Goal: Transaction & Acquisition: Obtain resource

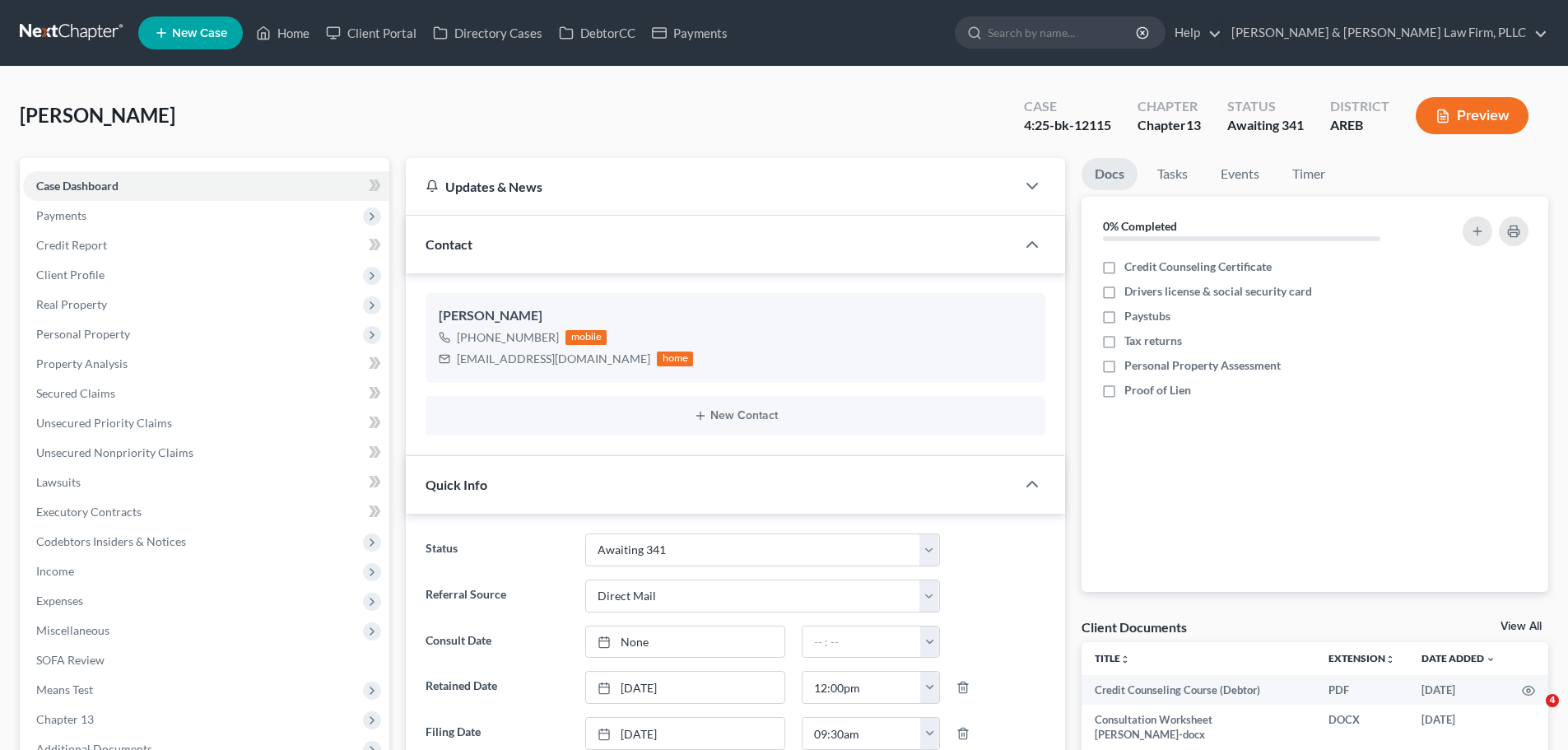
select select "0"
select select "2"
click at [261, 29] on icon at bounding box center [264, 33] width 11 height 12
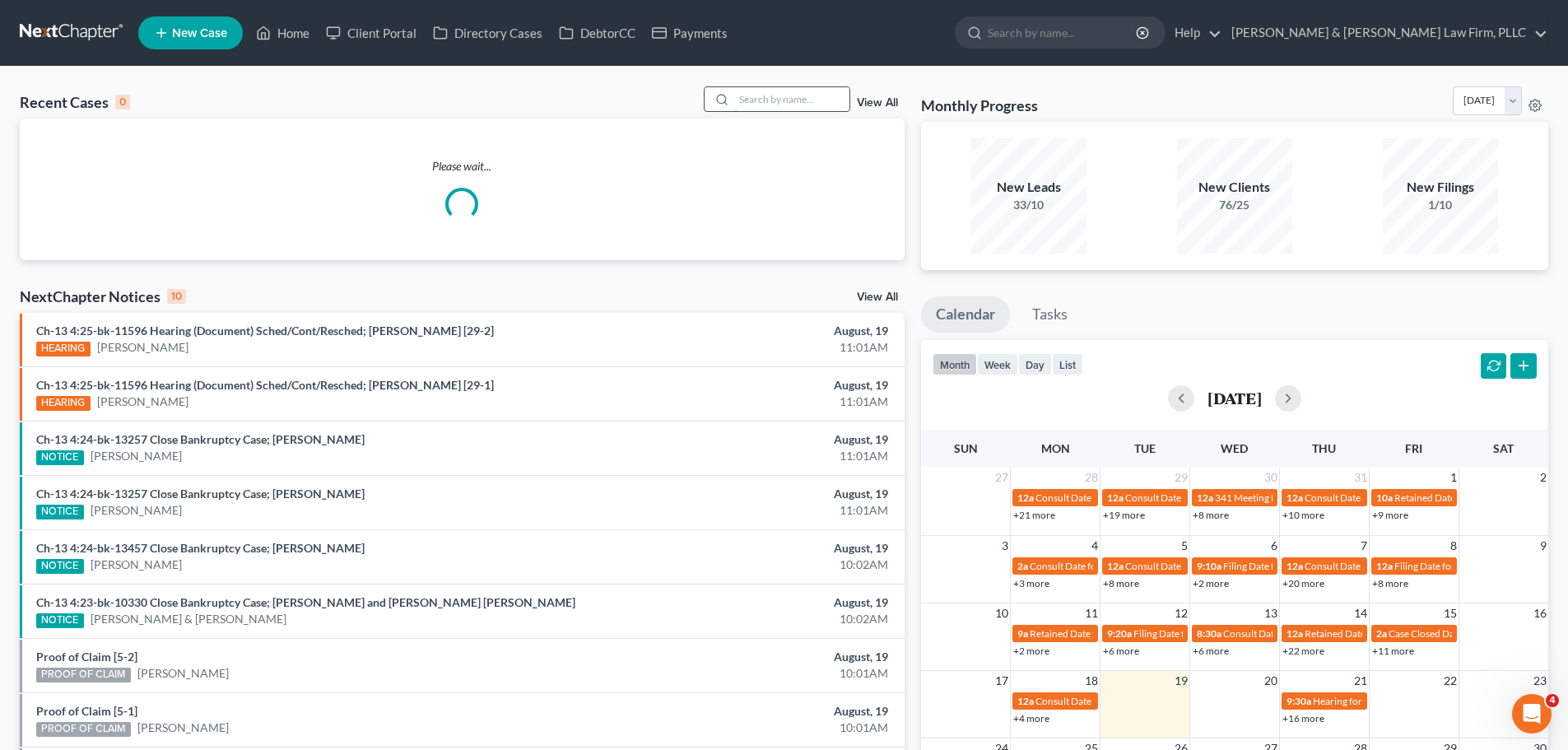
click at [791, 100] on input "search" at bounding box center [791, 100] width 115 height 24
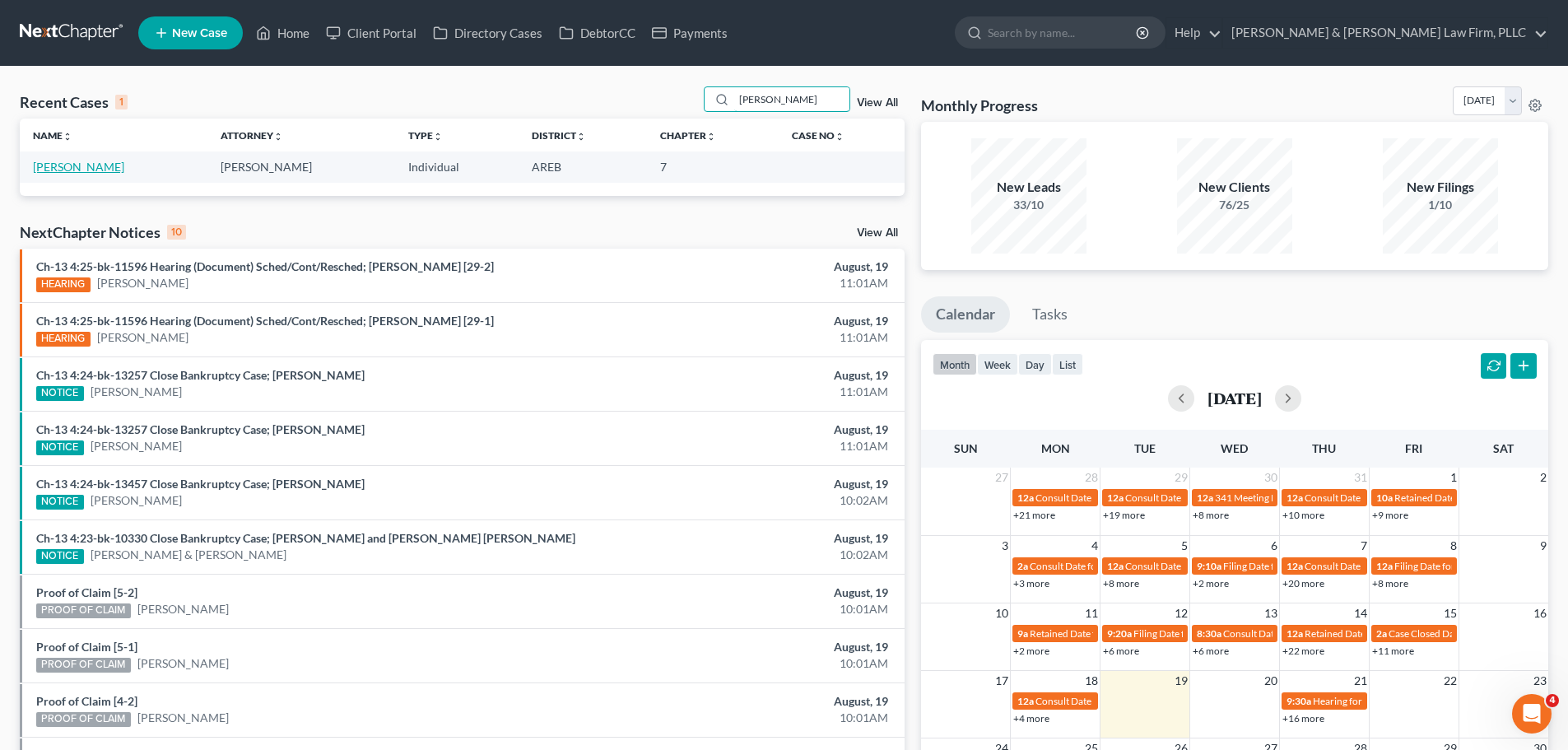
type input "[PERSON_NAME]"
click at [83, 168] on link "[PERSON_NAME]" at bounding box center [78, 167] width 91 height 14
select select "2"
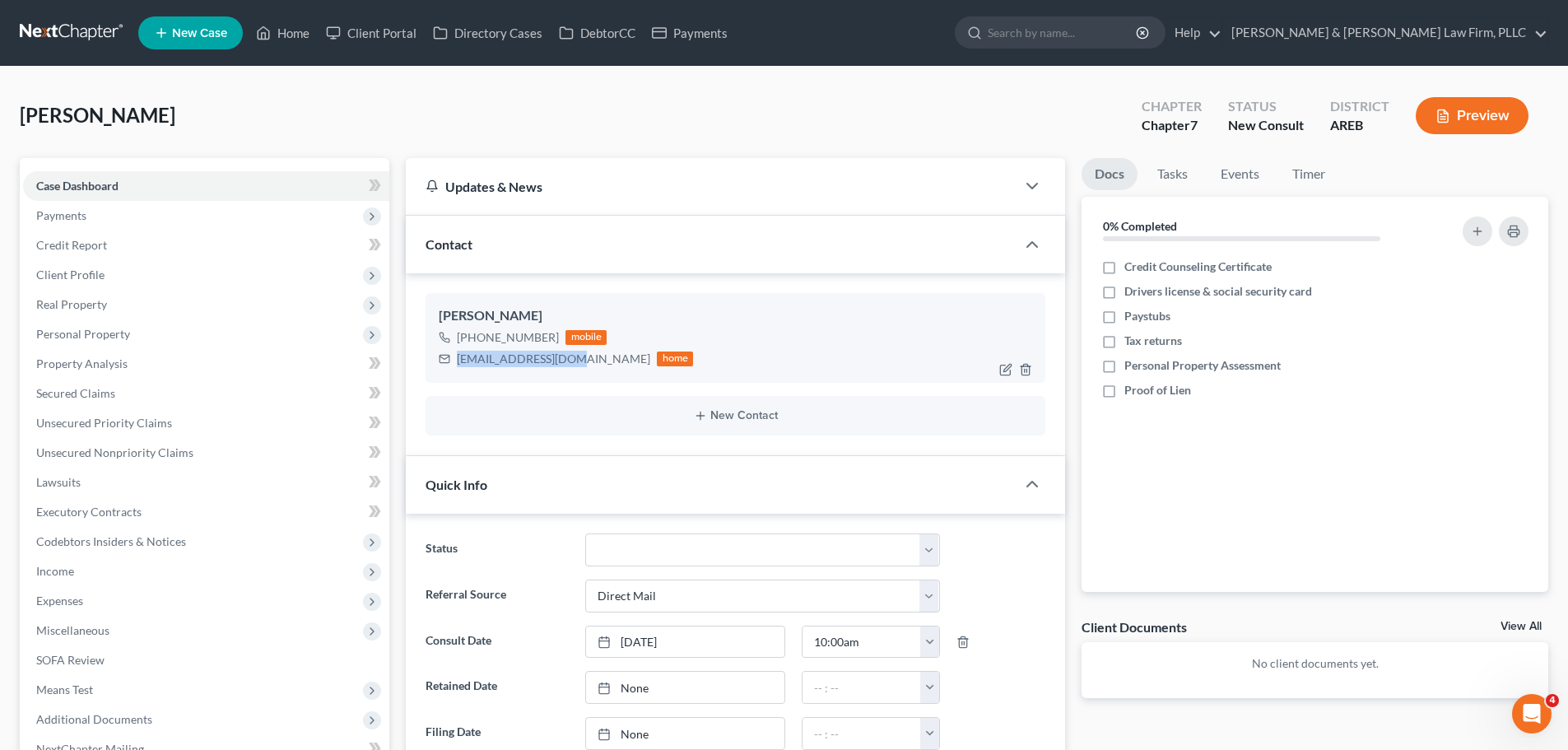
drag, startPoint x: 456, startPoint y: 359, endPoint x: 567, endPoint y: 365, distance: 111.2
click at [567, 365] on div "[EMAIL_ADDRESS][DOMAIN_NAME]" at bounding box center [553, 359] width 194 height 16
click at [464, 366] on div "[EMAIL_ADDRESS][DOMAIN_NAME]" at bounding box center [553, 359] width 194 height 16
drag, startPoint x: 583, startPoint y: 359, endPoint x: 459, endPoint y: 359, distance: 124.0
click at [459, 359] on div "[EMAIL_ADDRESS][DOMAIN_NAME] home" at bounding box center [566, 359] width 254 height 22
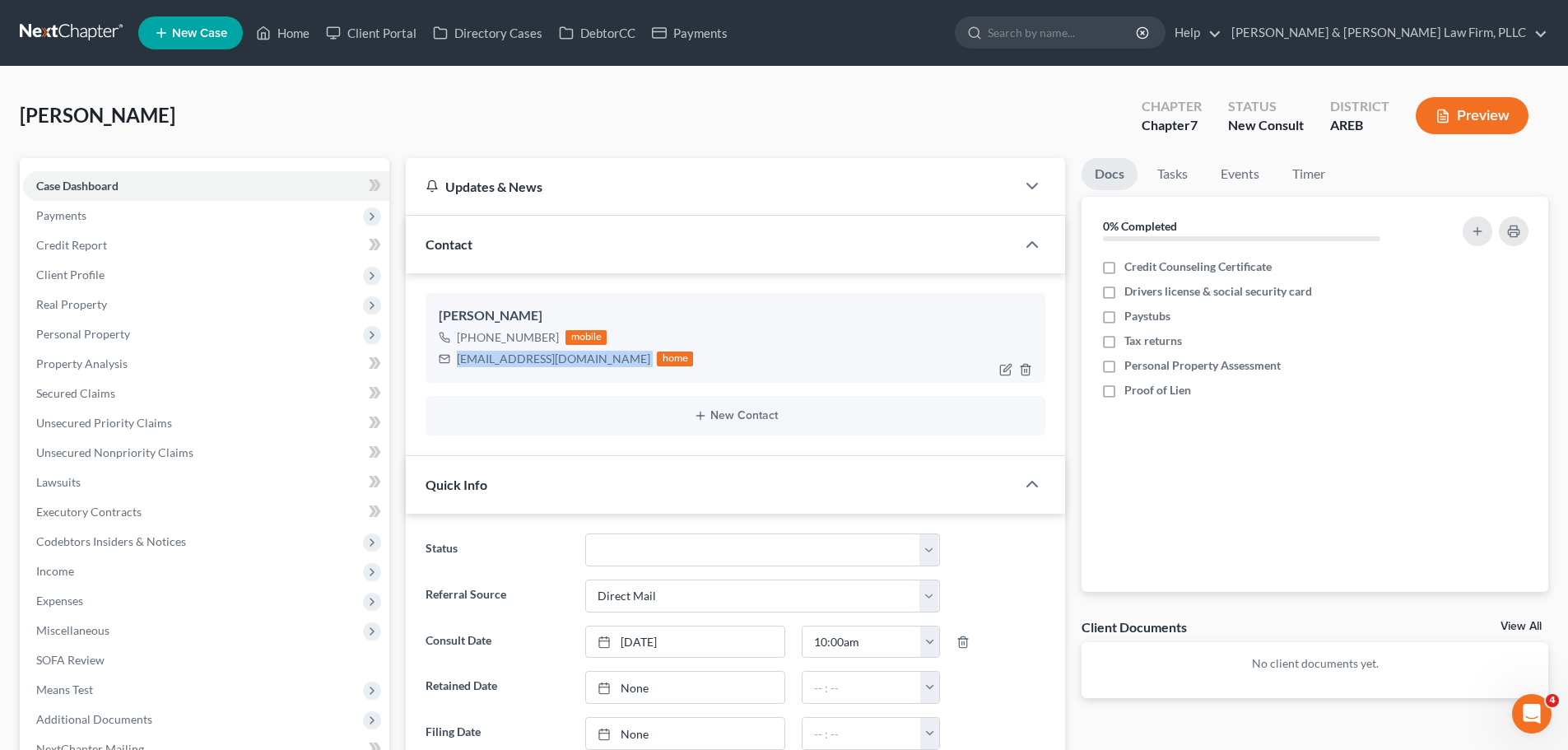
copy div "[EMAIL_ADDRESS][DOMAIN_NAME]"
click at [311, 32] on link "Home" at bounding box center [283, 33] width 70 height 30
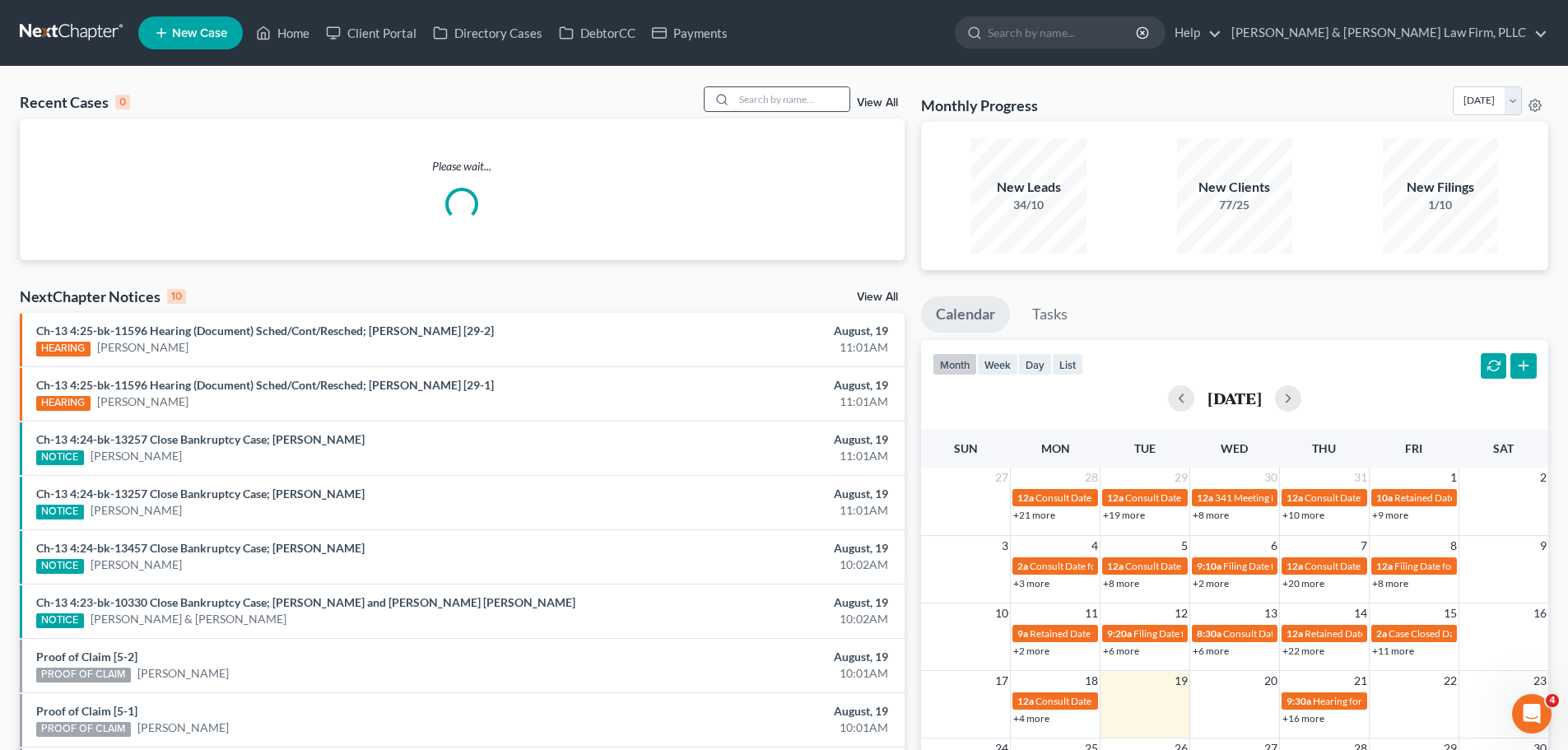
click at [764, 104] on input "search" at bounding box center [791, 100] width 115 height 24
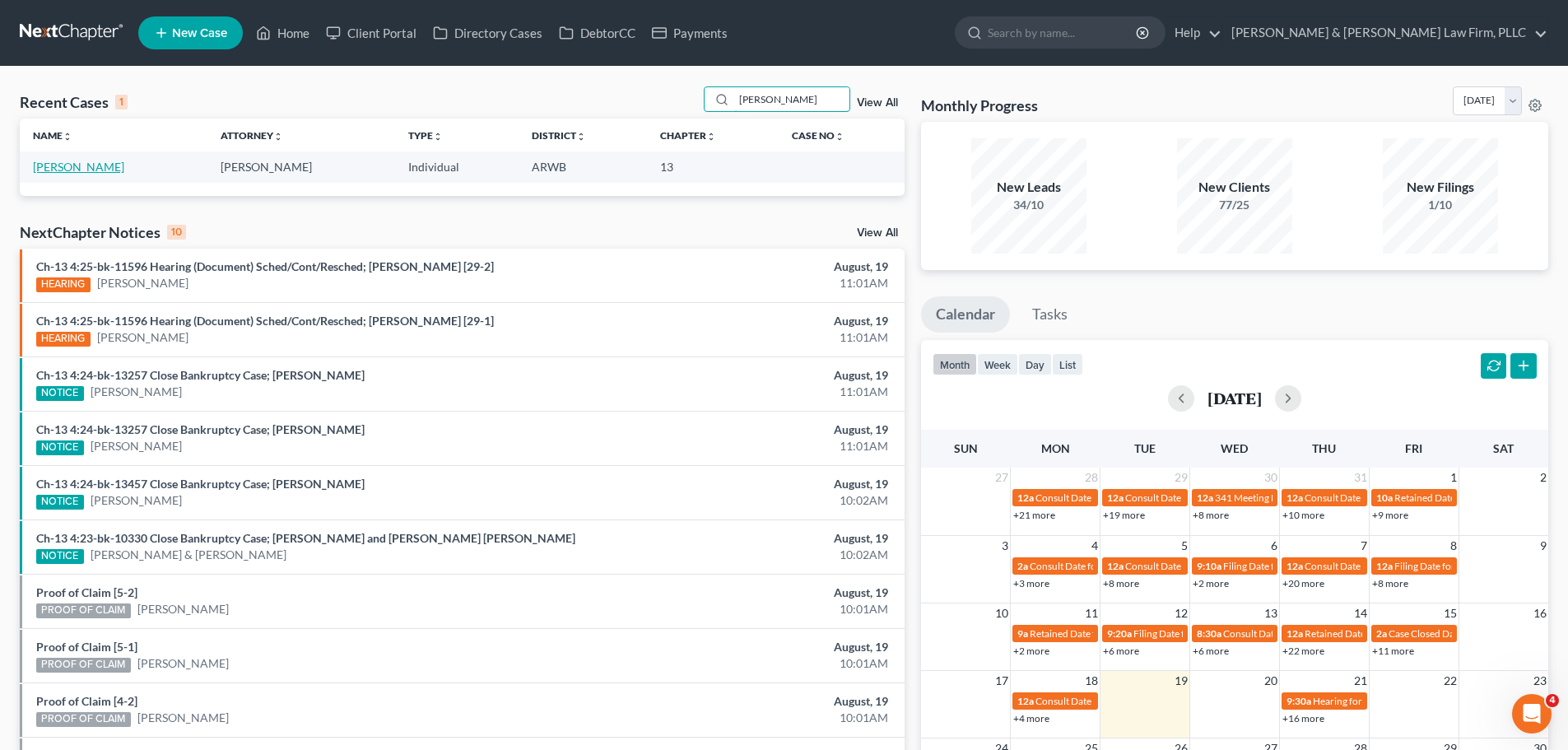
type input "[PERSON_NAME]"
click at [82, 163] on link "[PERSON_NAME]" at bounding box center [78, 167] width 91 height 14
select select "2"
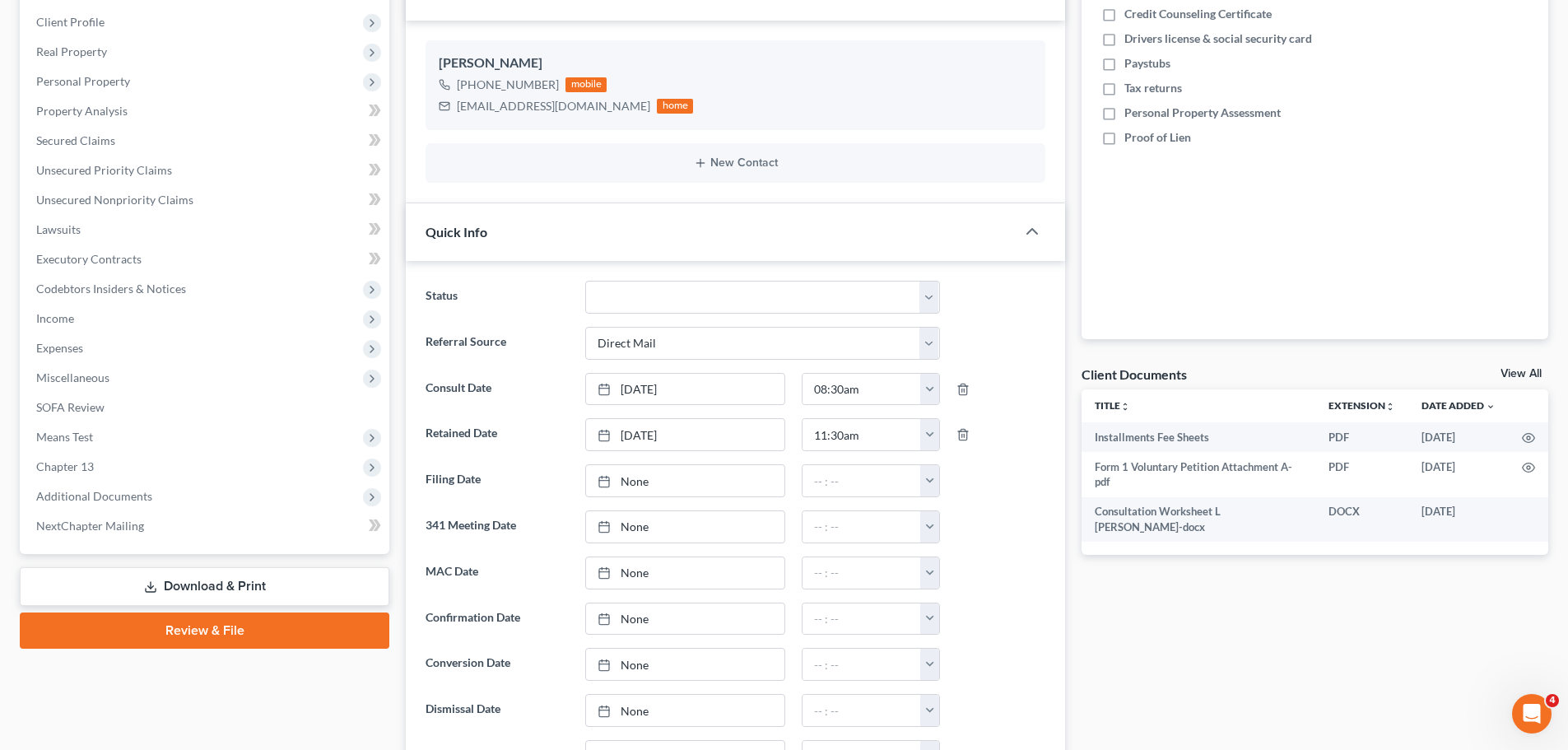
scroll to position [494, 0]
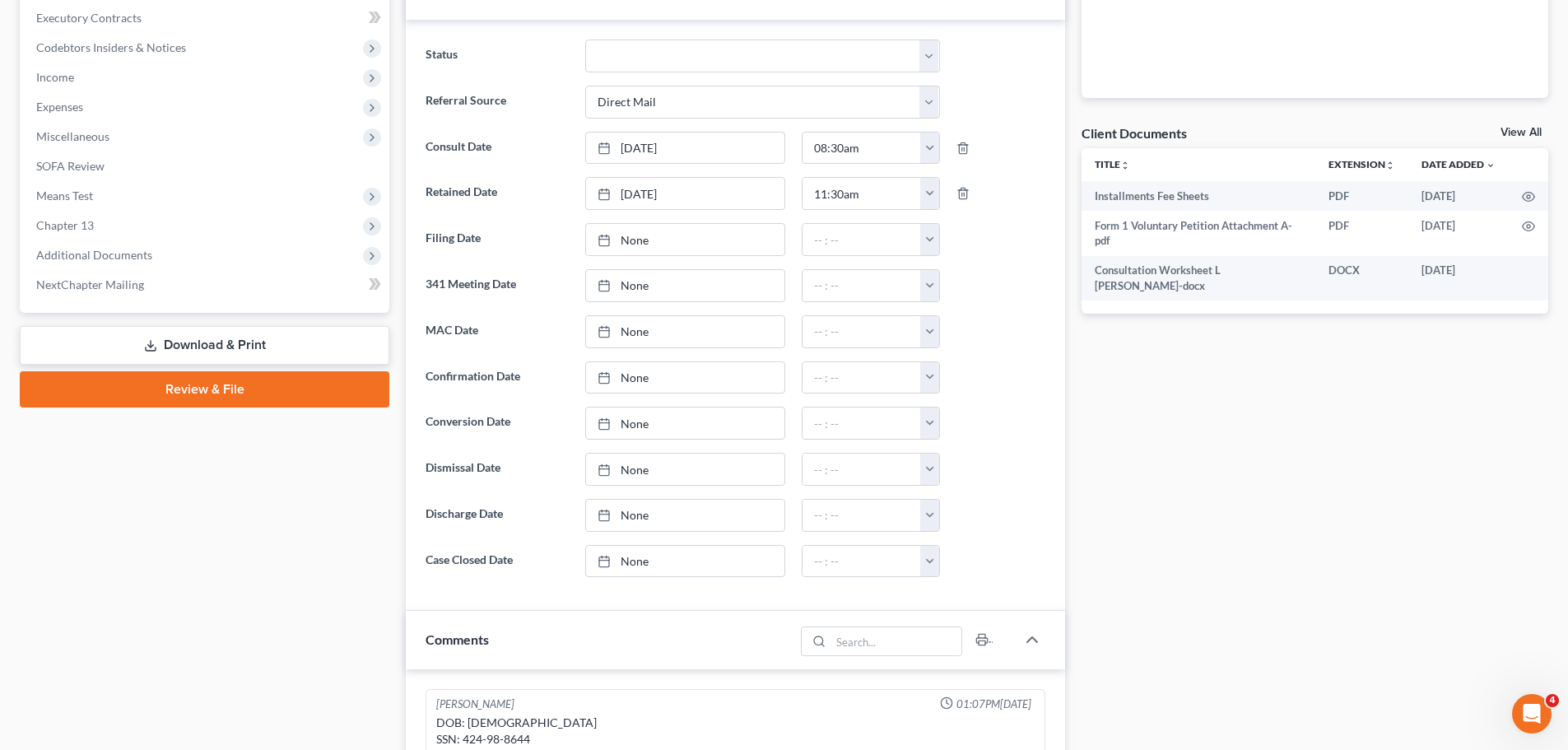
click at [169, 344] on link "Download & Print" at bounding box center [205, 345] width 370 height 39
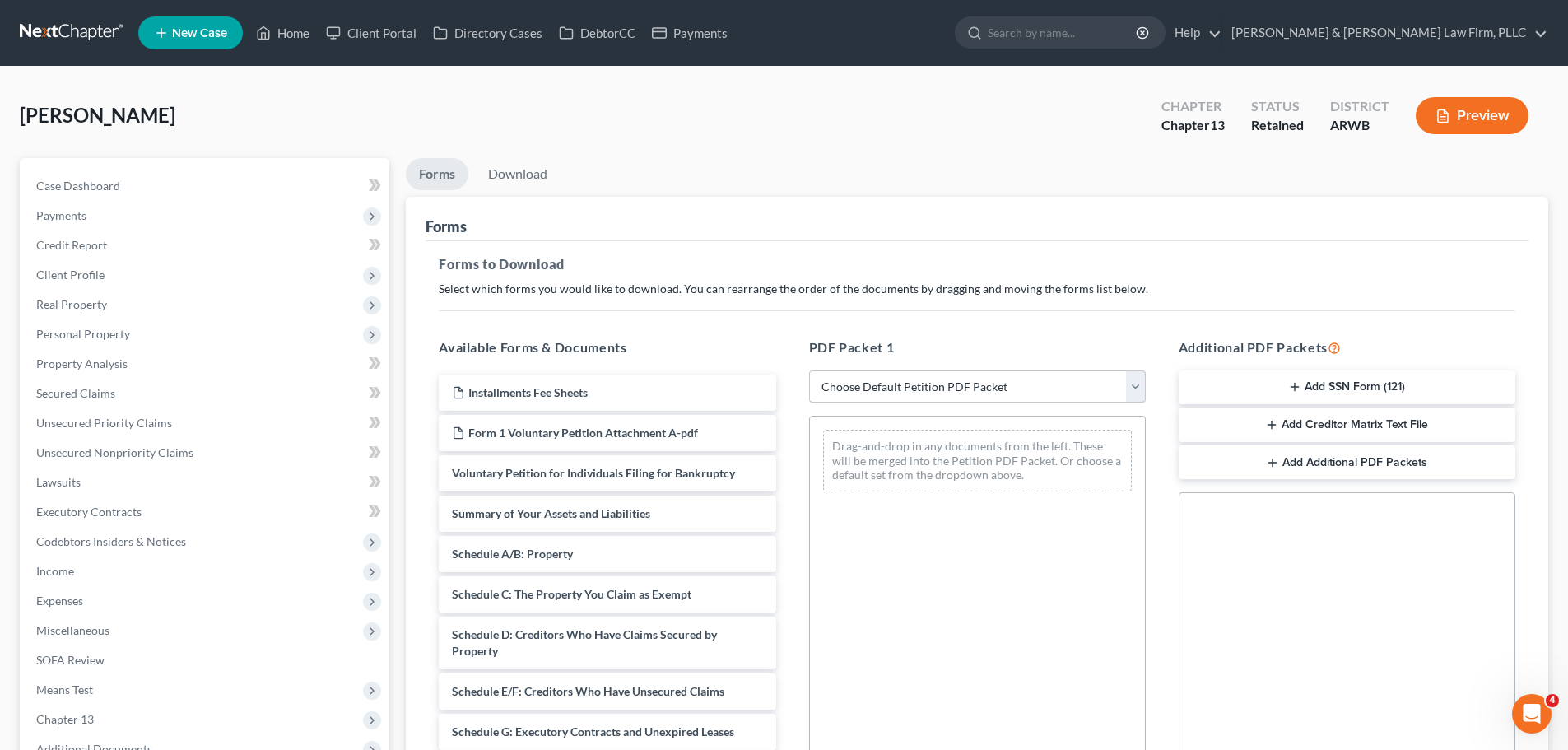
click at [983, 397] on select "Choose Default Petition PDF Packet Complete Bankruptcy Petition (all forms and …" at bounding box center [977, 387] width 337 height 33
select select "0"
click at [809, 371] on select "Choose Default Petition PDF Packet Complete Bankruptcy Petition (all forms and …" at bounding box center [977, 387] width 337 height 33
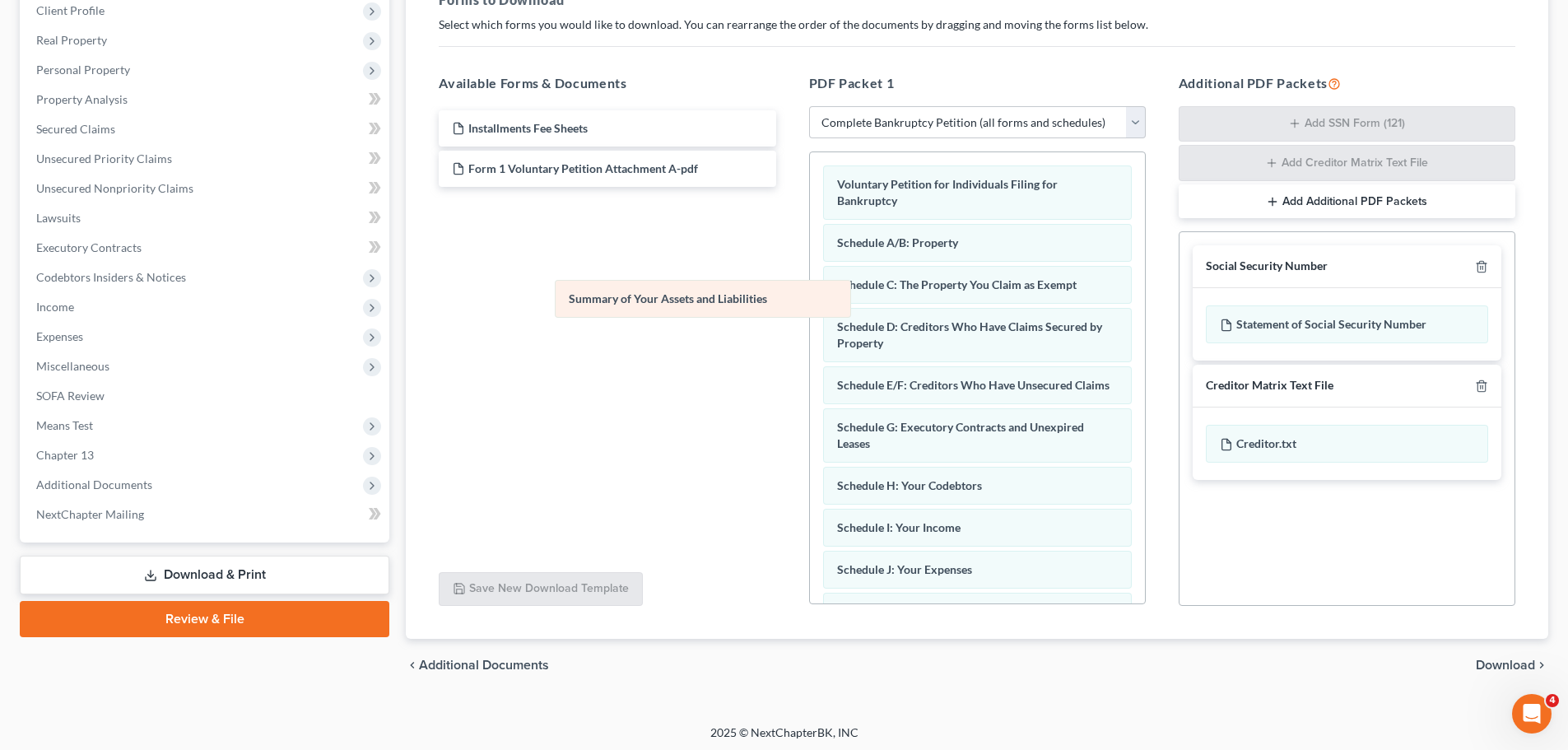
scroll to position [268, 0]
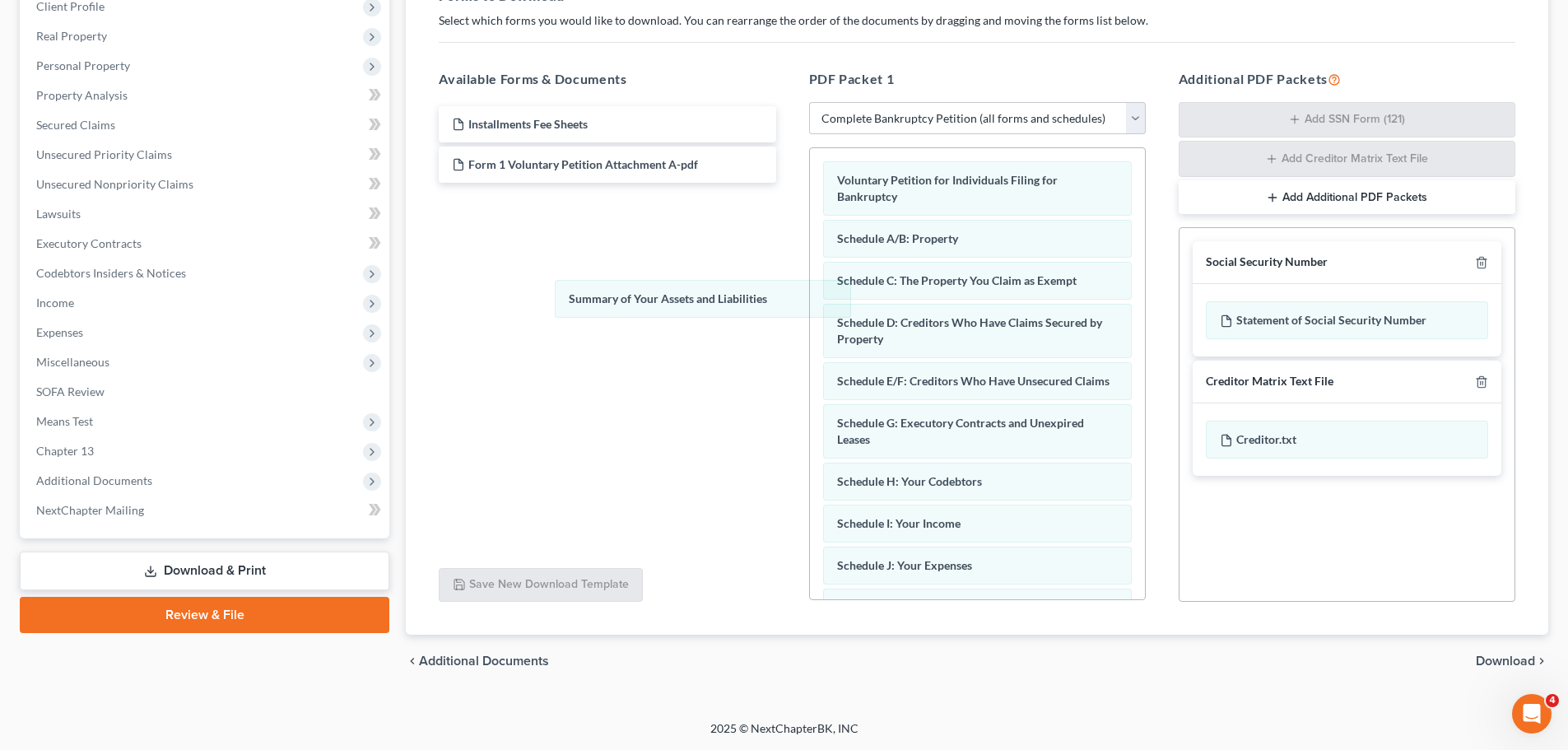
drag, startPoint x: 976, startPoint y: 260, endPoint x: 751, endPoint y: 306, distance: 229.7
click at [810, 298] on div "Summary of Your Assets and Liabilities Voluntary Petition for Individuals Filin…" at bounding box center [977, 577] width 335 height 859
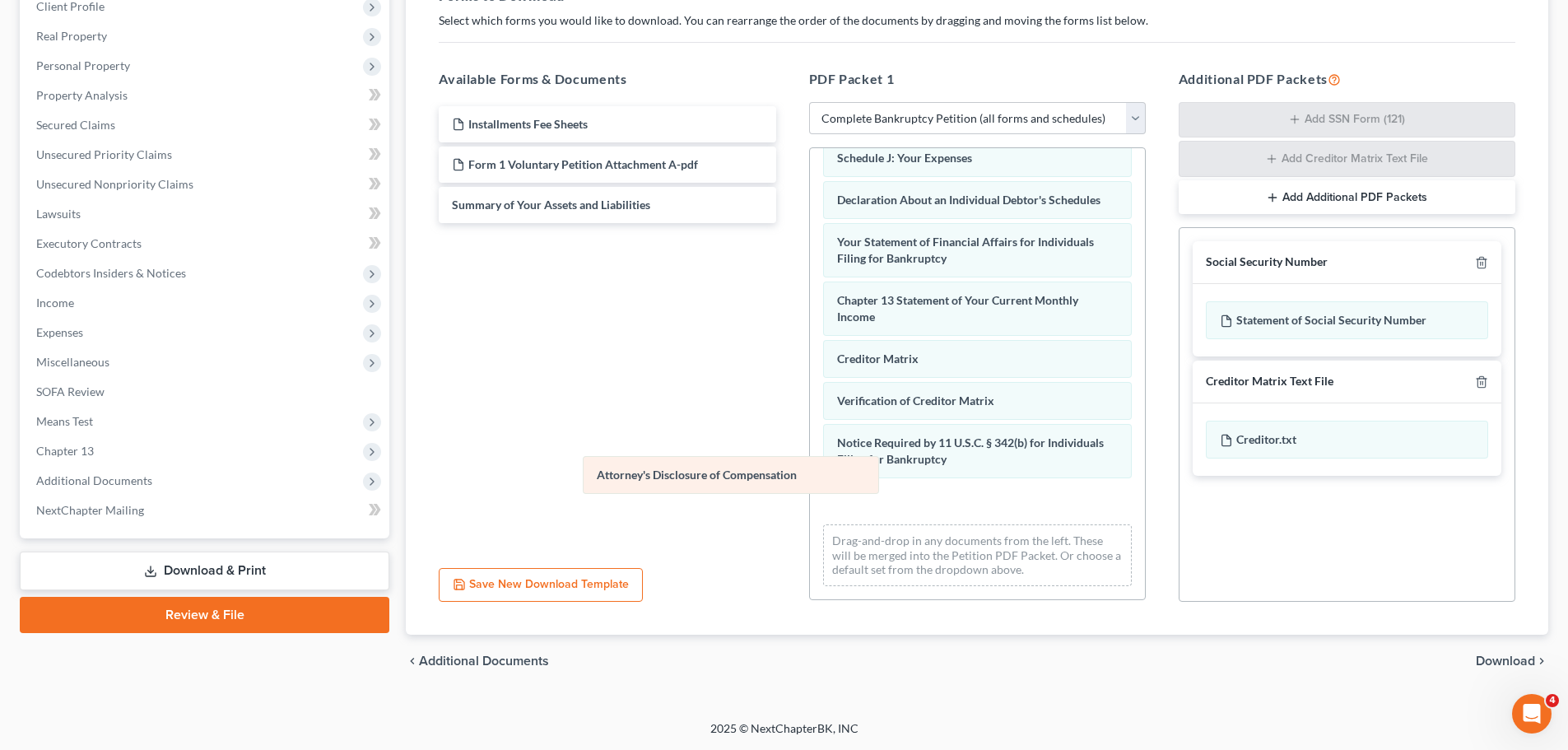
scroll to position [382, 0]
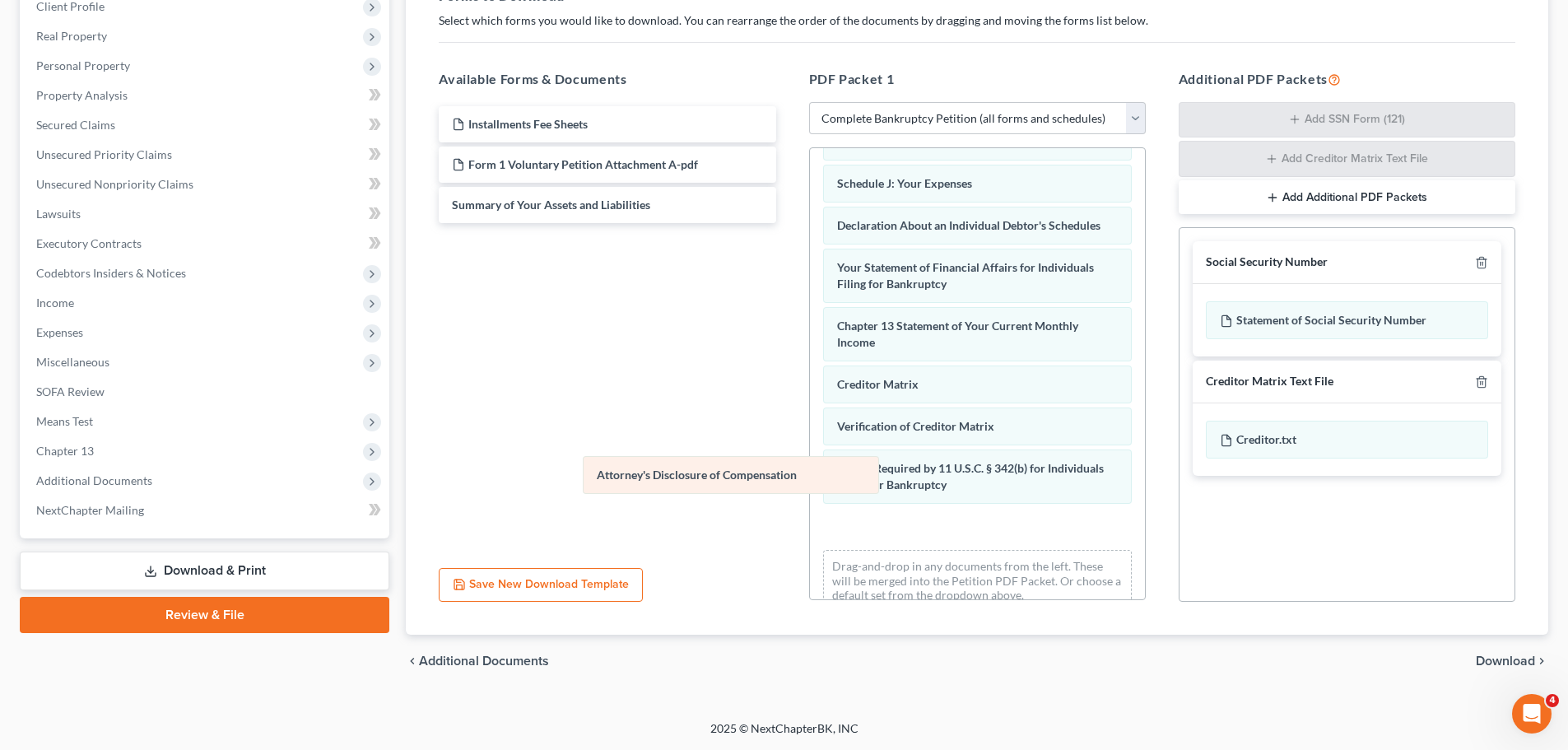
drag, startPoint x: 1007, startPoint y: 503, endPoint x: 622, endPoint y: 471, distance: 386.3
click at [810, 471] on div "Attorney's Disclosure of Compensation Voluntary Petition for Individuals Filing…" at bounding box center [977, 195] width 335 height 859
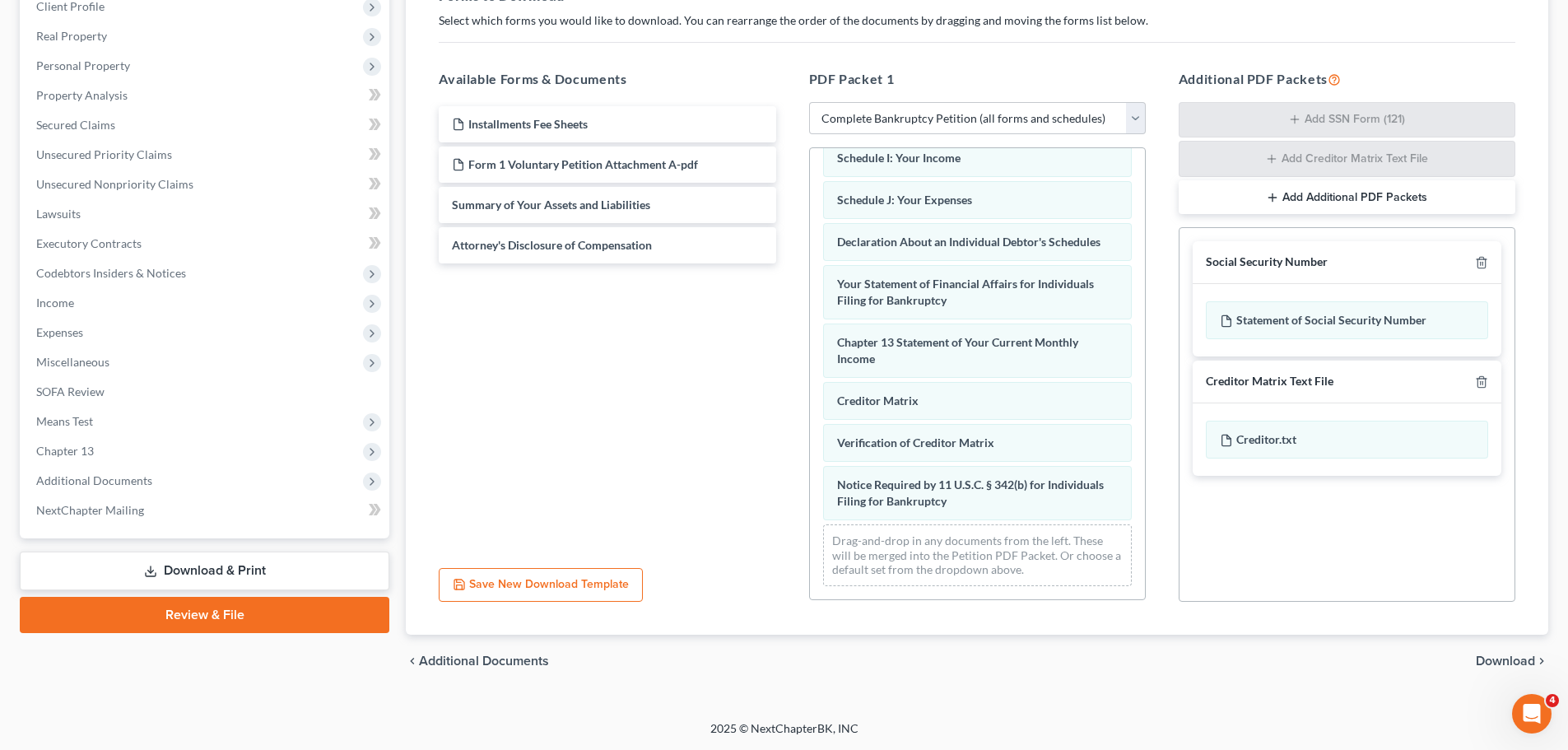
click at [1487, 664] on span "Download" at bounding box center [1506, 661] width 59 height 13
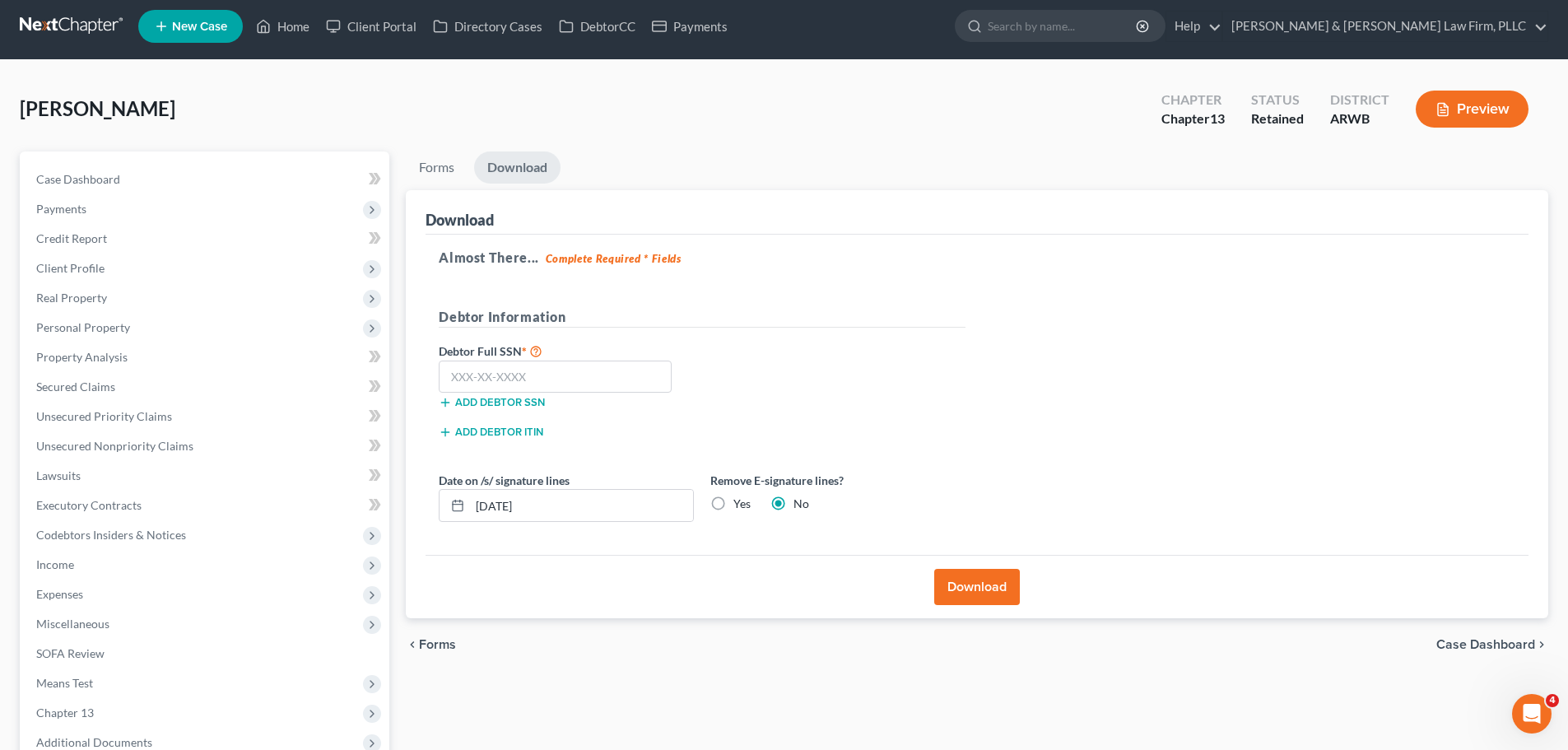
scroll to position [0, 0]
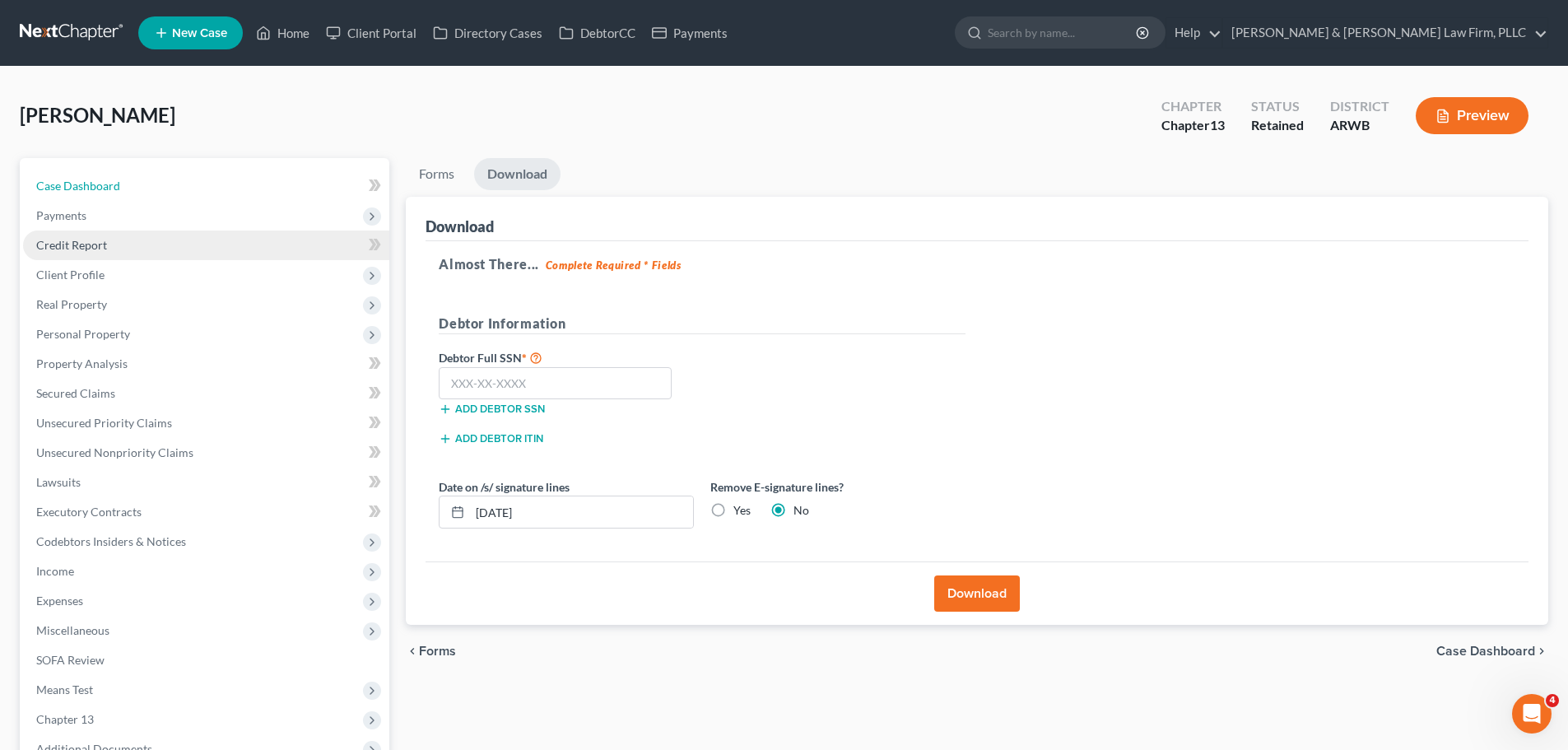
drag, startPoint x: 151, startPoint y: 185, endPoint x: 266, endPoint y: 232, distance: 124.2
click at [151, 185] on link "Case Dashboard" at bounding box center [207, 186] width 366 height 30
select select "2"
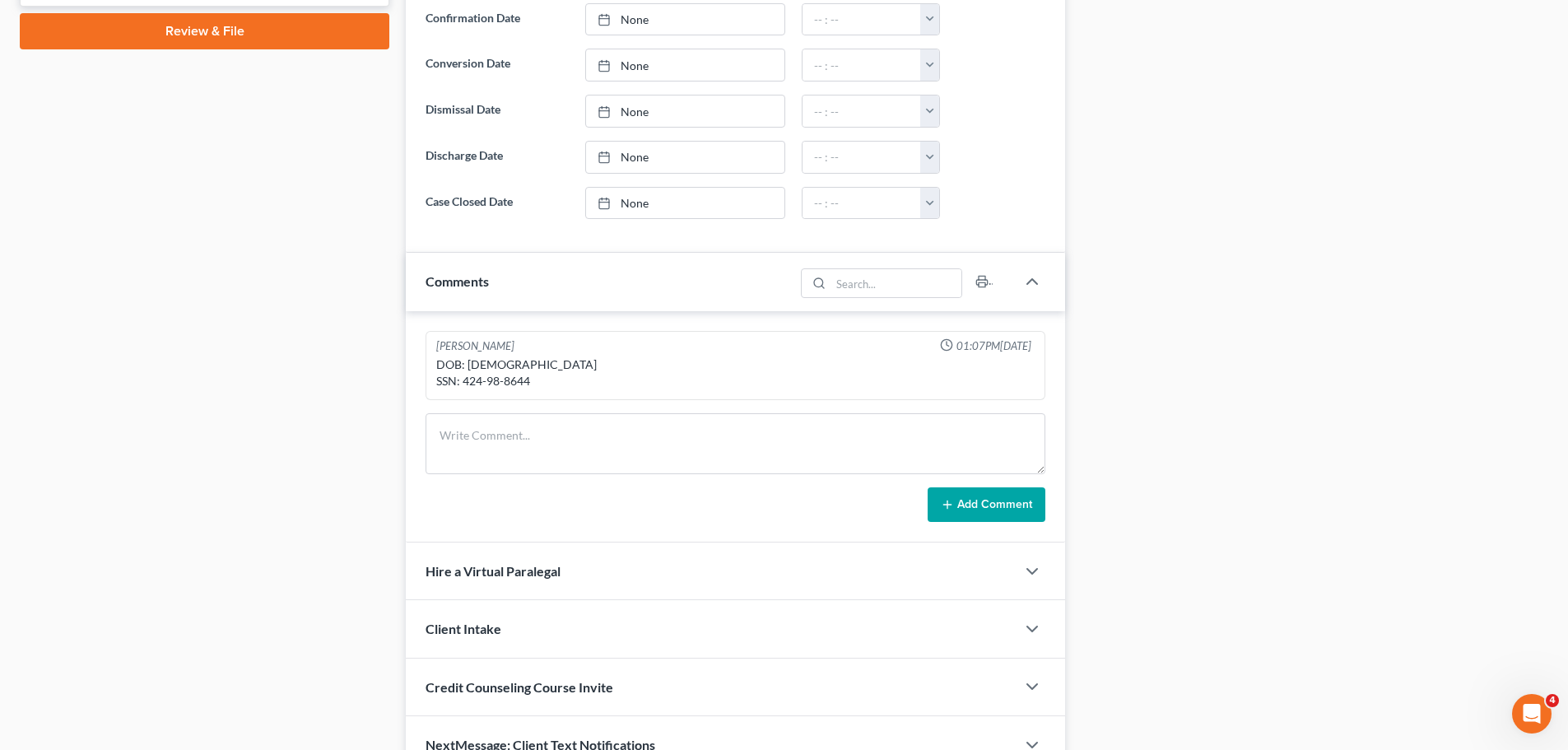
scroll to position [938, 0]
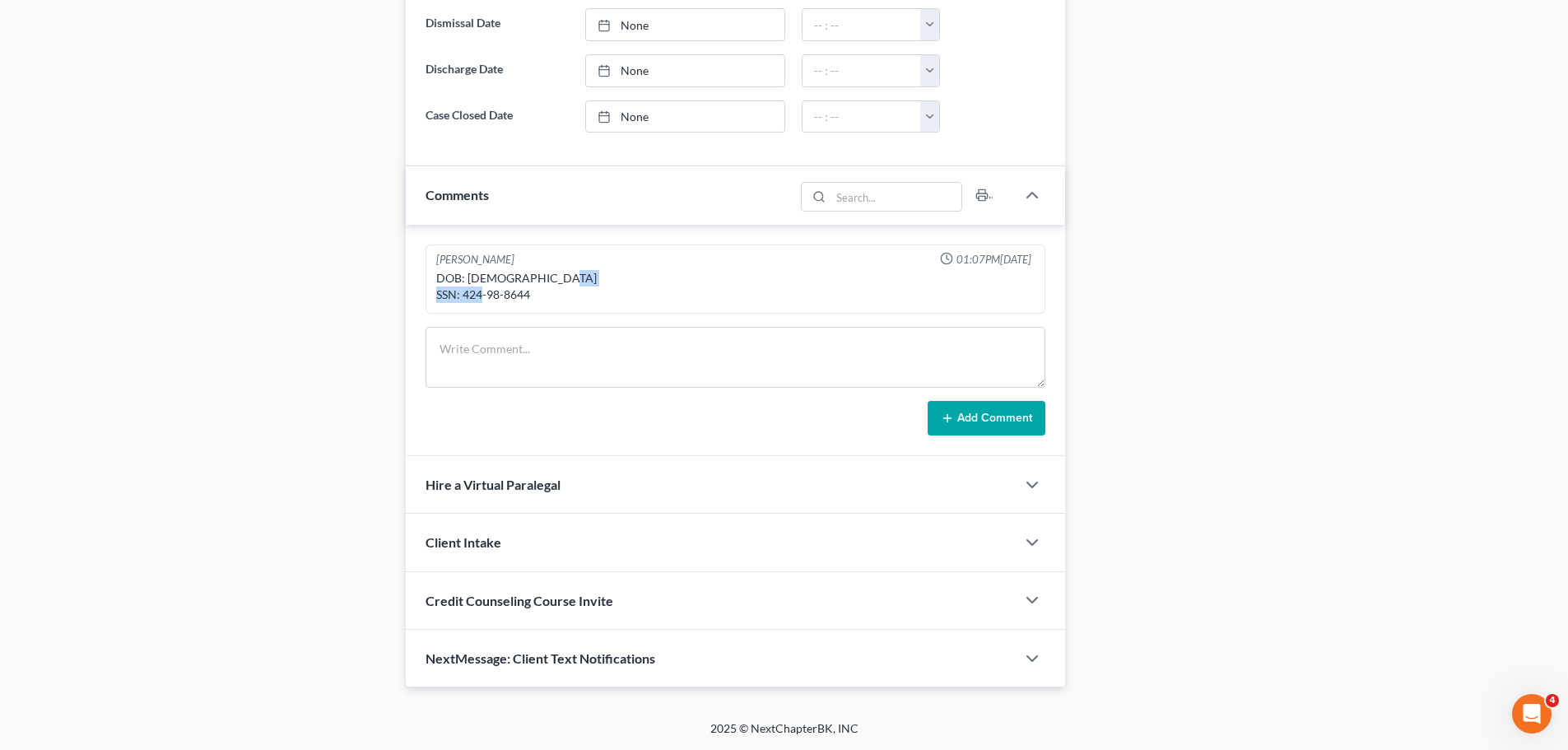
drag, startPoint x: 535, startPoint y: 295, endPoint x: 459, endPoint y: 300, distance: 76.2
click at [459, 300] on div "DOB: [DEMOGRAPHIC_DATA] SSN: 424-98-8644" at bounding box center [736, 286] width 599 height 33
copy div "424-98-8644"
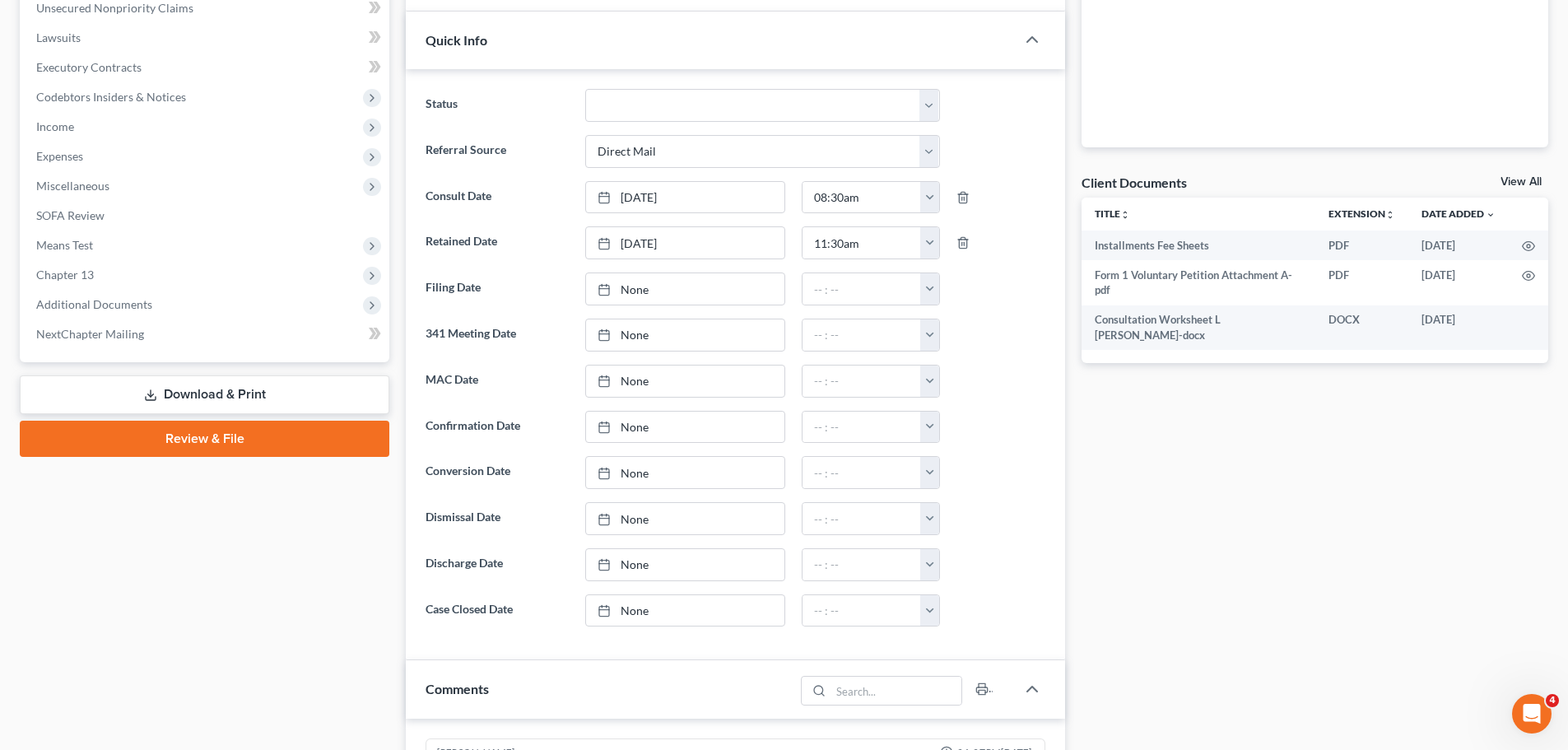
click at [201, 386] on link "Download & Print" at bounding box center [205, 395] width 370 height 39
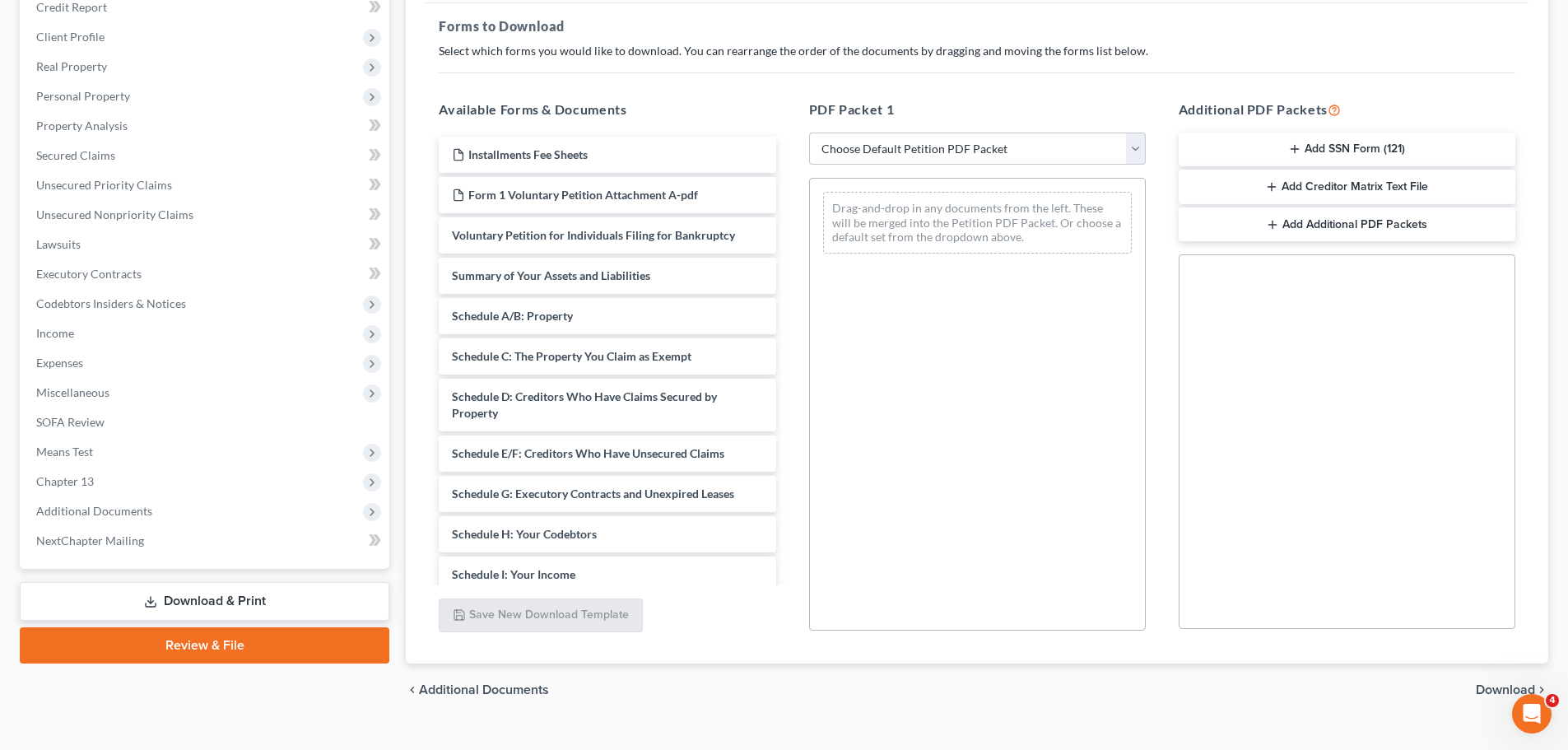
scroll to position [247, 0]
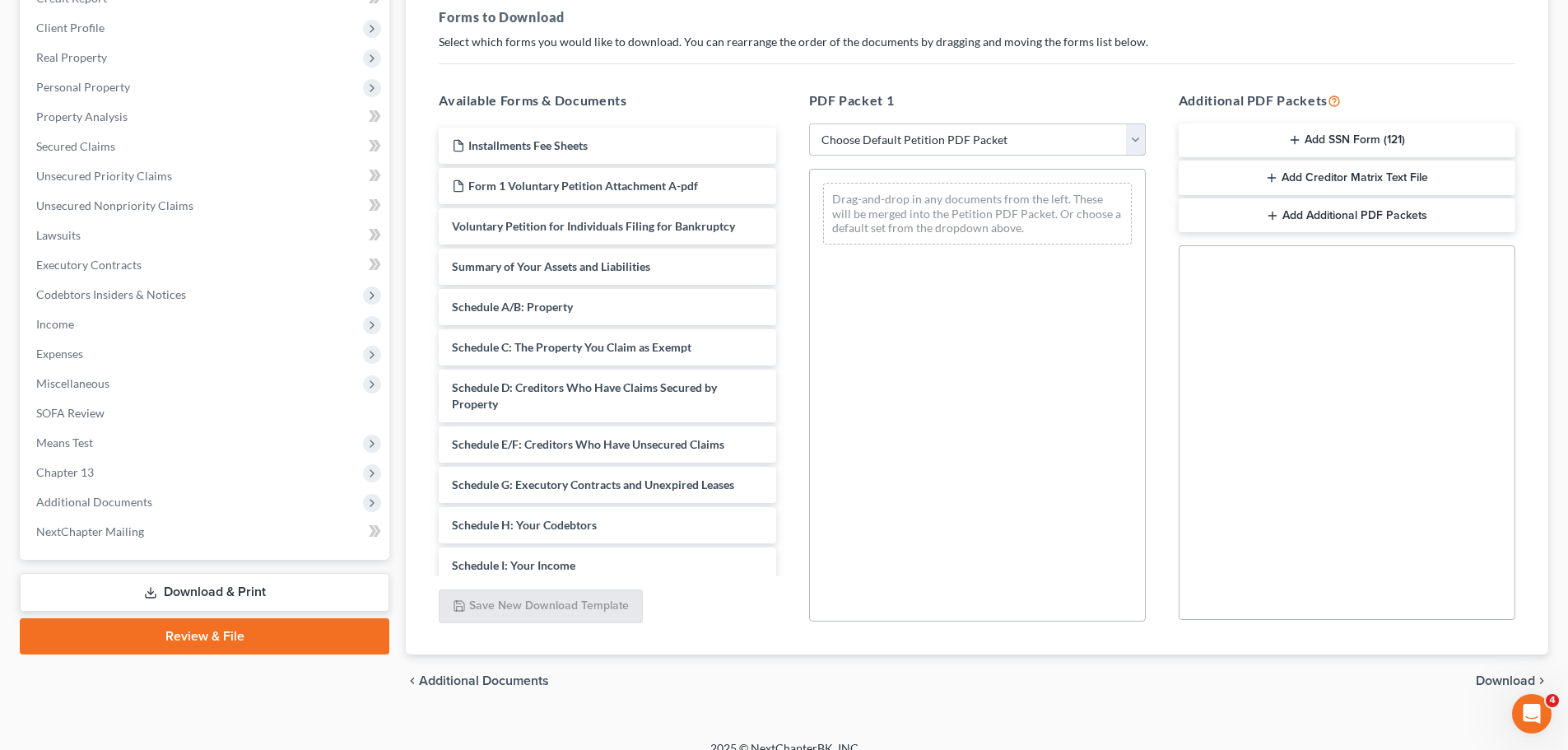
drag, startPoint x: 952, startPoint y: 144, endPoint x: 943, endPoint y: 154, distance: 13.5
click at [952, 144] on select "Choose Default Petition PDF Packet Complete Bankruptcy Petition (all forms and …" at bounding box center [977, 140] width 337 height 33
select select "0"
click at [809, 123] on select "Choose Default Petition PDF Packet Complete Bankruptcy Petition (all forms and …" at bounding box center [977, 140] width 337 height 33
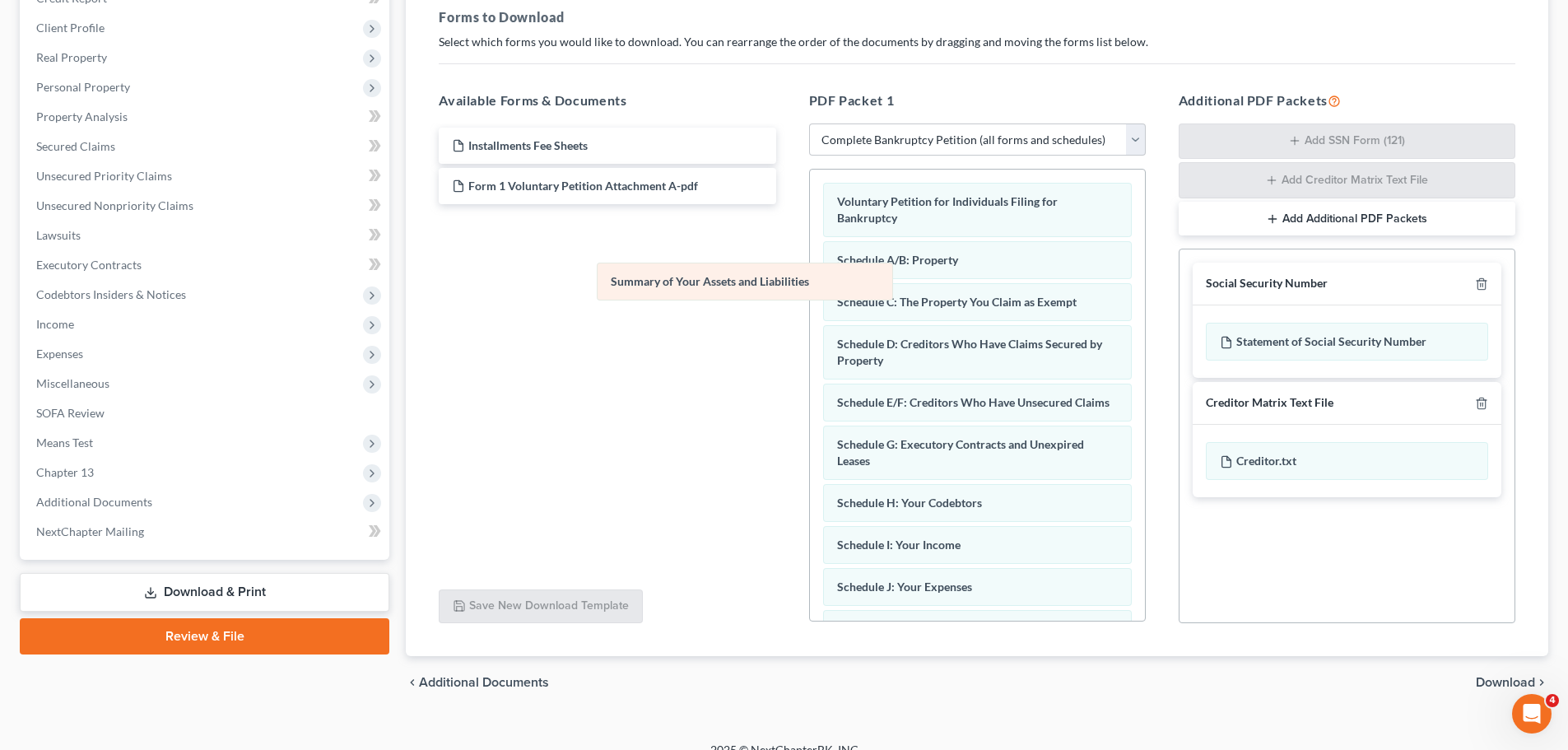
drag, startPoint x: 940, startPoint y: 263, endPoint x: 686, endPoint y: 288, distance: 255.2
click at [810, 287] on div "Summary of Your Assets and Liabilities Voluntary Petition for Individuals Filin…" at bounding box center [977, 598] width 335 height 859
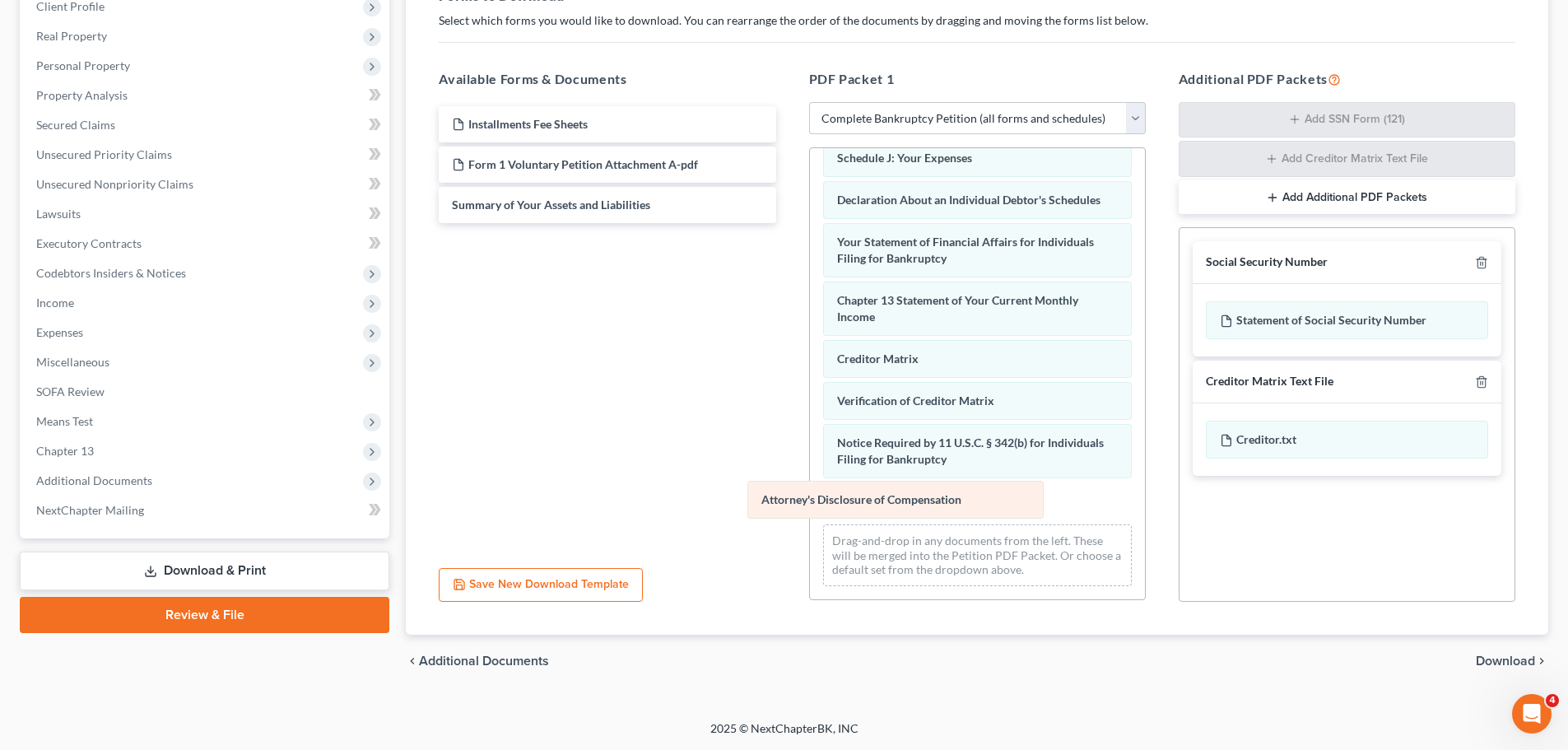
scroll to position [382, 0]
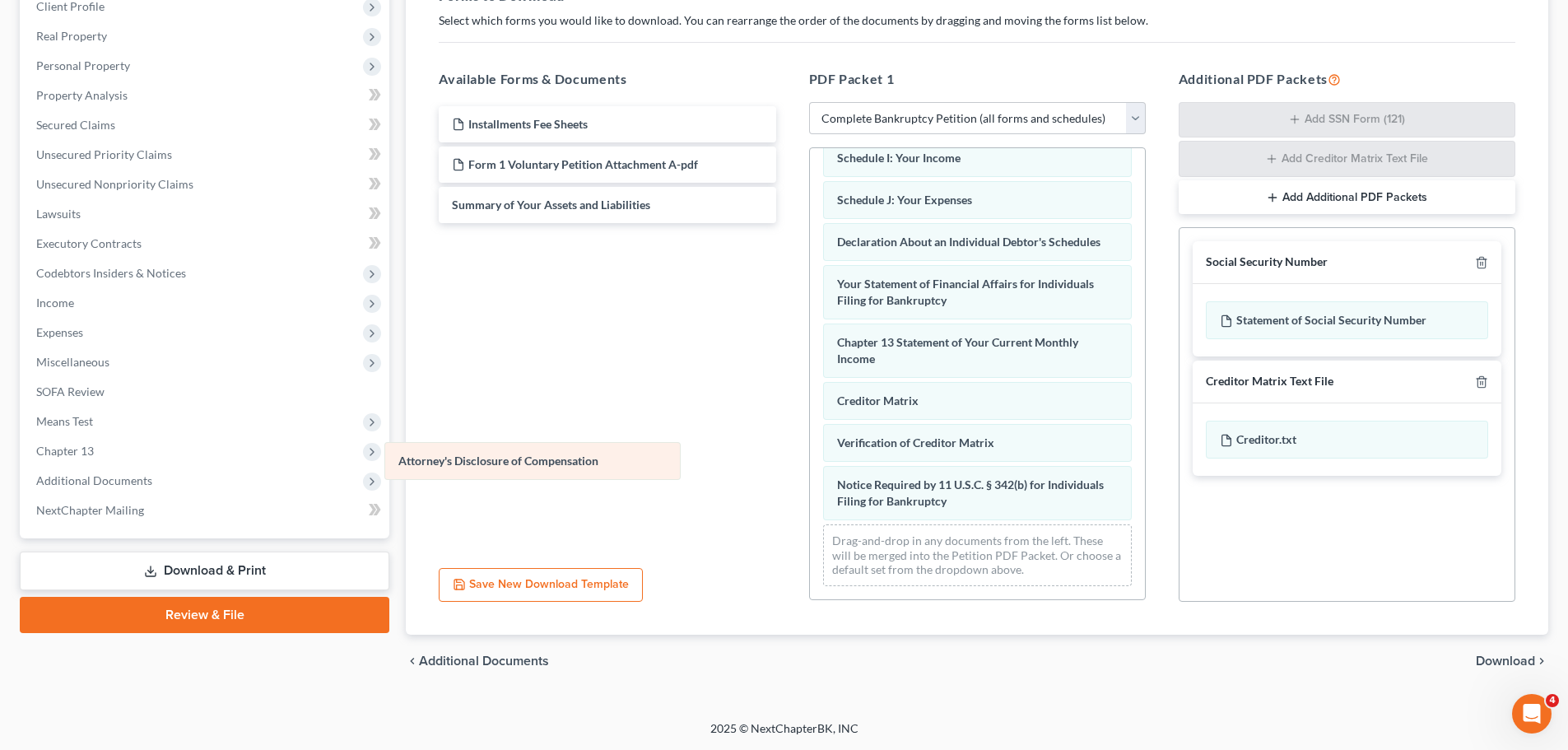
drag, startPoint x: 1003, startPoint y: 486, endPoint x: 566, endPoint y: 445, distance: 438.9
click at [810, 445] on div "Attorney's Disclosure of Compensation Voluntary Petition for Individuals Filing…" at bounding box center [977, 191] width 335 height 817
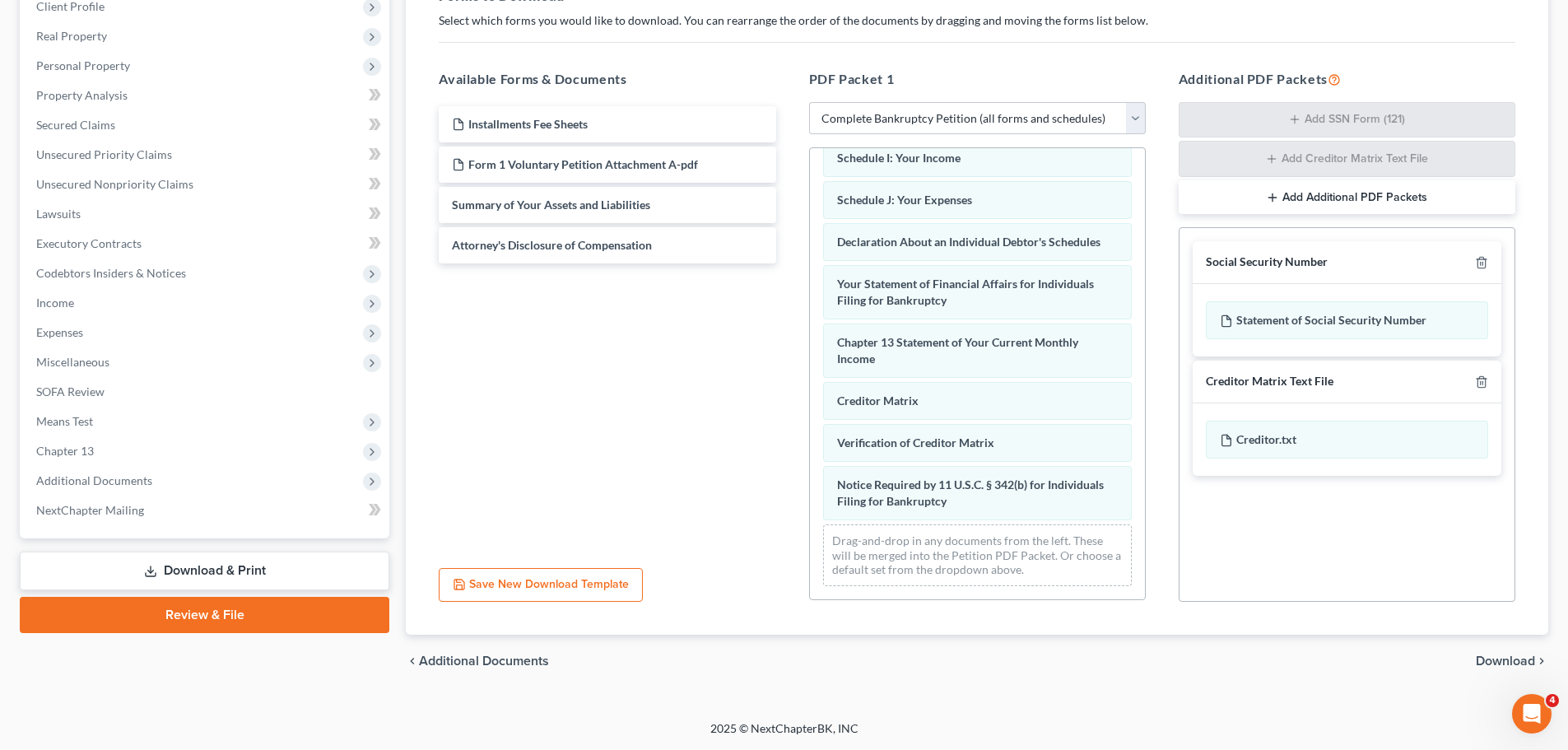
click at [1508, 656] on span "Download" at bounding box center [1506, 661] width 59 height 13
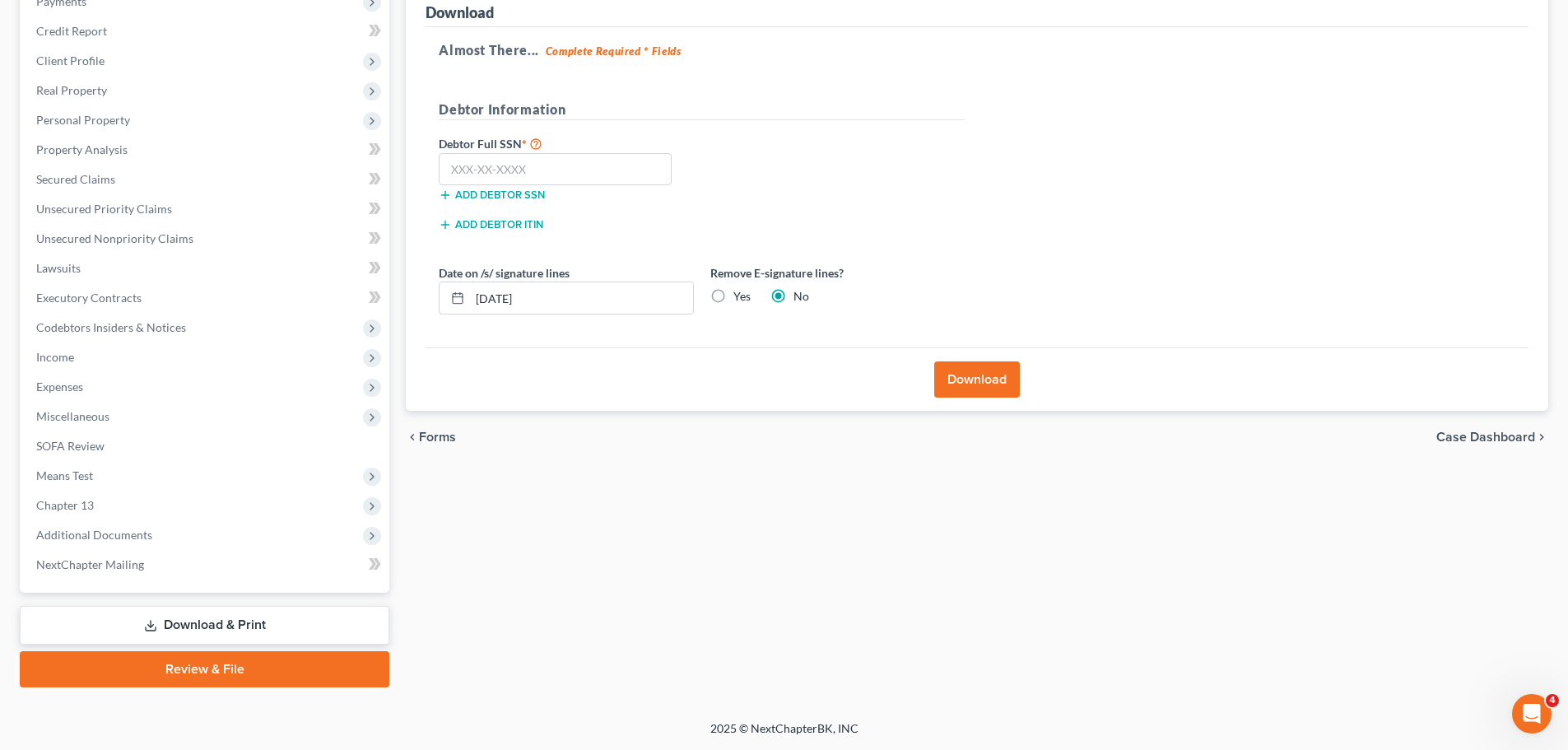
scroll to position [214, 0]
click at [518, 165] on input "text" at bounding box center [555, 169] width 233 height 33
paste input "424-98-8644"
type input "424-98-8644"
click at [999, 388] on button "Download" at bounding box center [977, 379] width 86 height 36
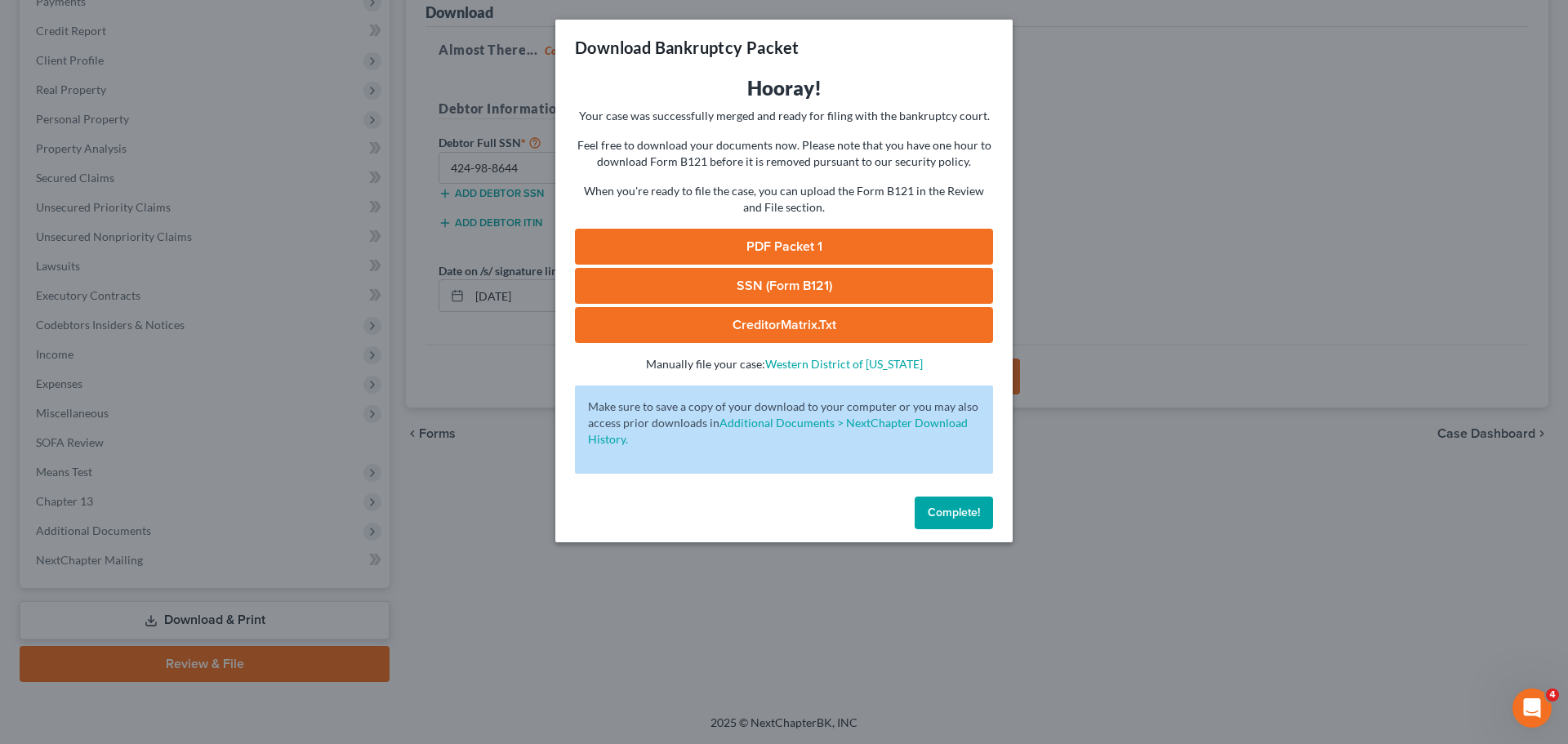
click at [741, 251] on link "PDF Packet 1" at bounding box center [784, 247] width 418 height 36
click at [852, 289] on link "SSN (Form B121)" at bounding box center [784, 286] width 418 height 36
click at [747, 328] on link "CreditorMatrix.txt" at bounding box center [784, 326] width 418 height 36
click at [964, 512] on span "Complete!" at bounding box center [954, 512] width 53 height 14
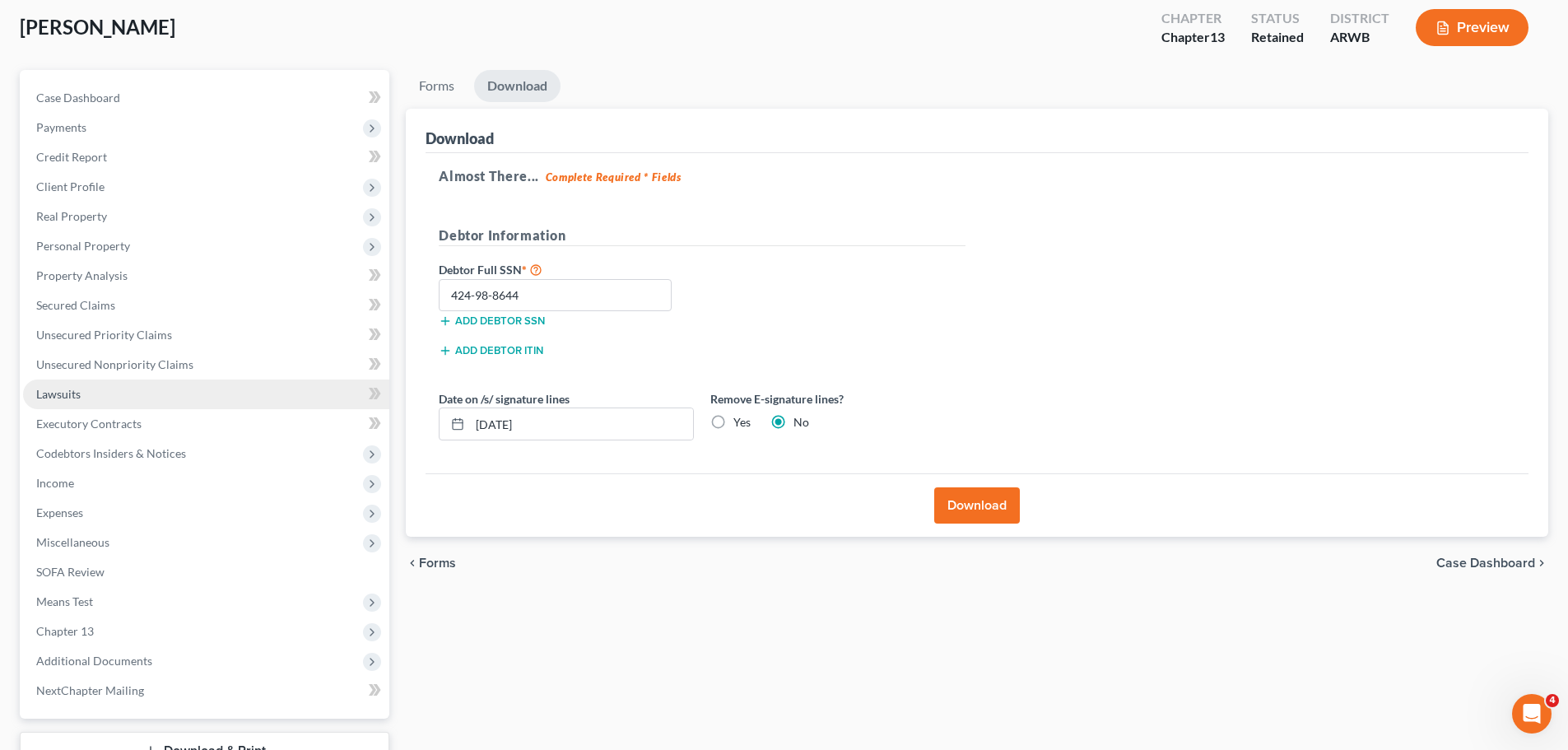
scroll to position [0, 0]
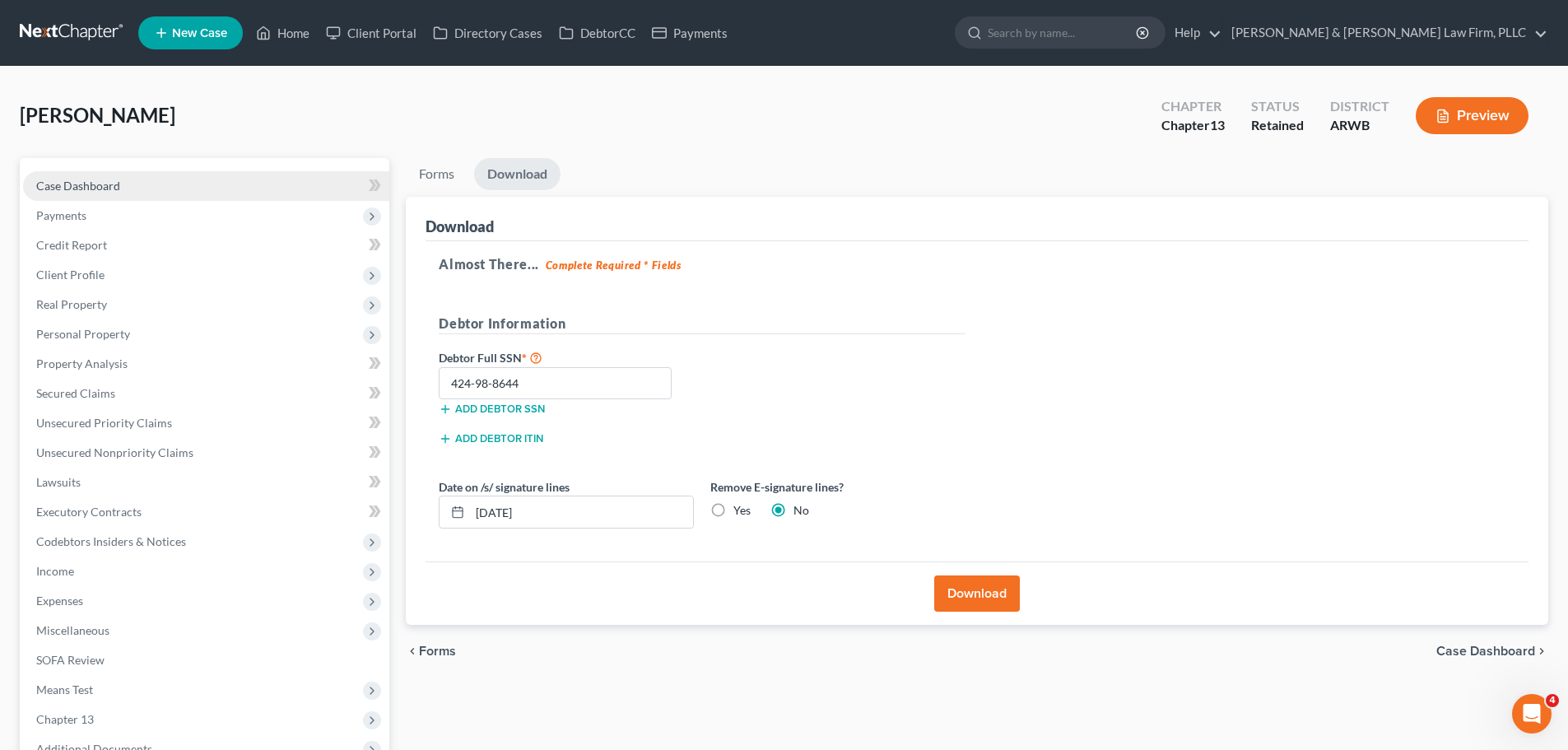
click at [105, 187] on span "Case Dashboard" at bounding box center [78, 186] width 84 height 14
select select "2"
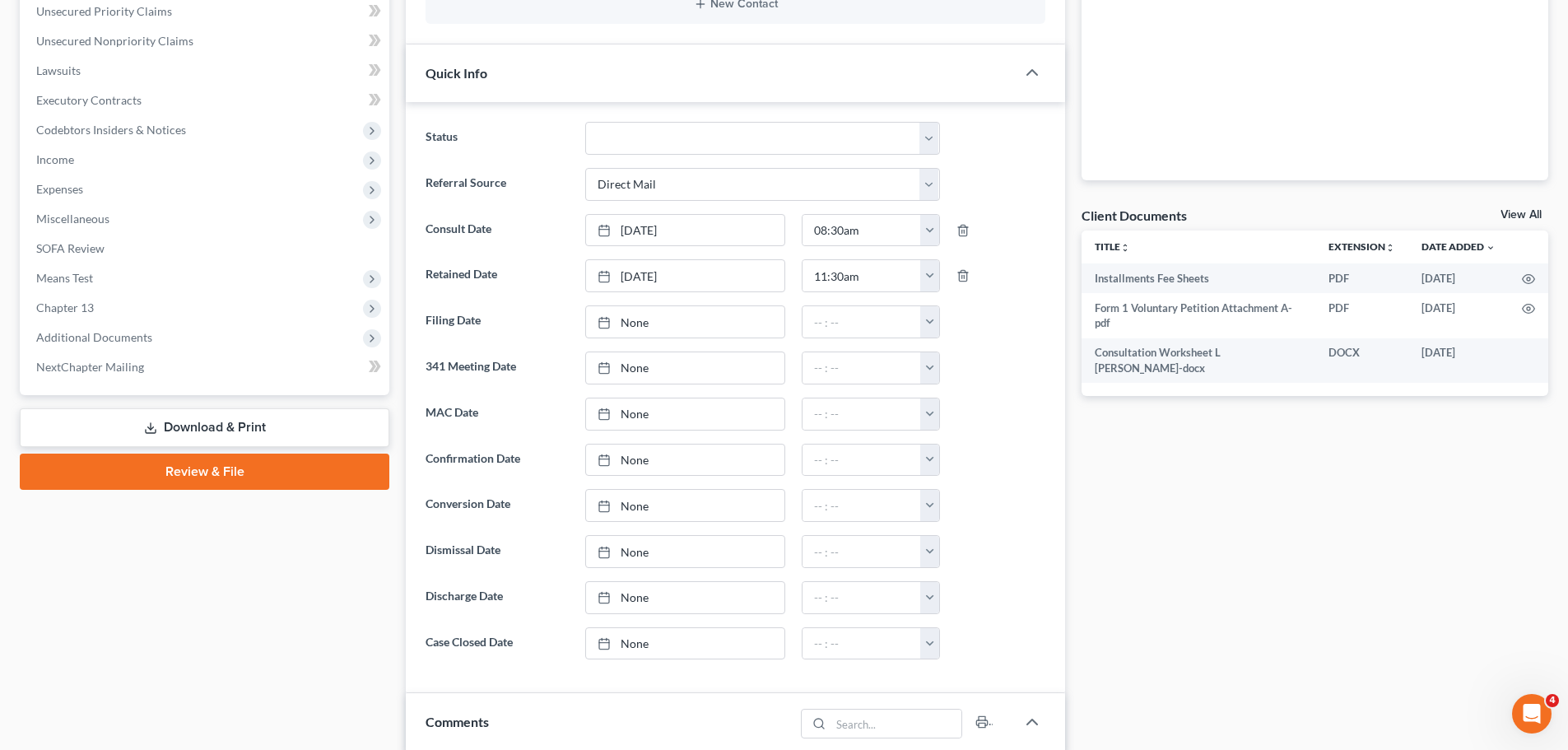
click at [1524, 209] on link "View All" at bounding box center [1520, 214] width 41 height 11
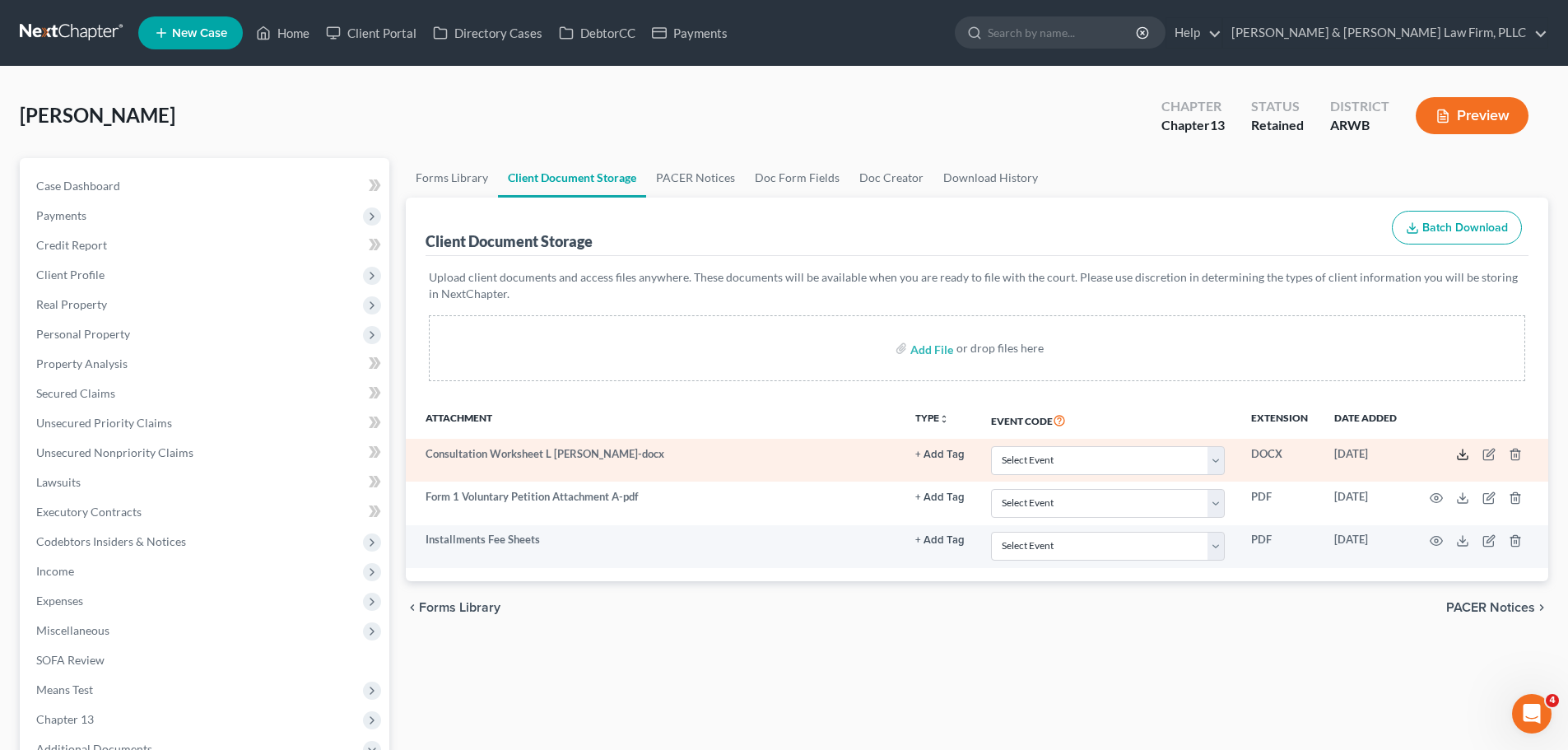
click at [1460, 457] on icon at bounding box center [1462, 454] width 13 height 13
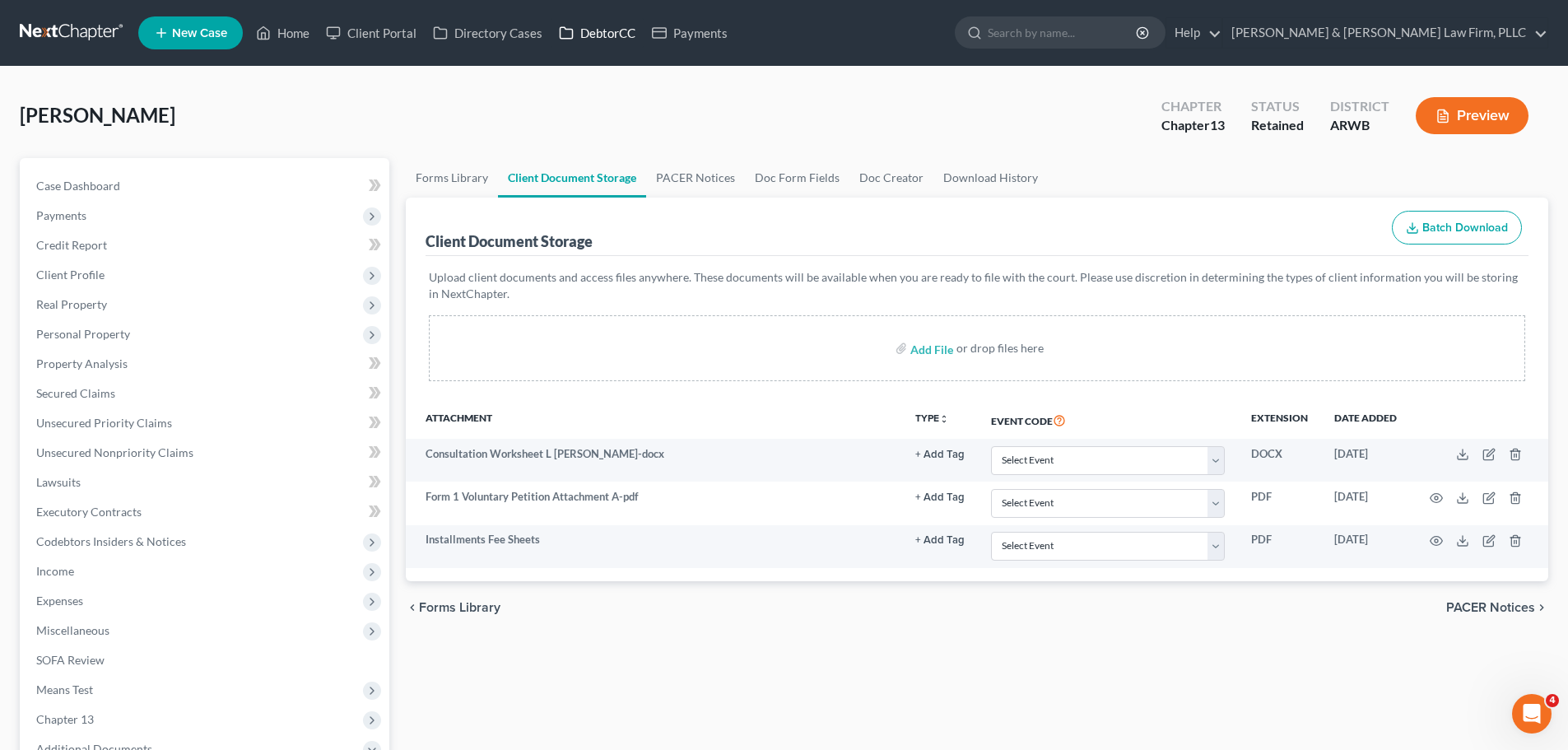
click at [572, 34] on icon at bounding box center [567, 32] width 12 height 11
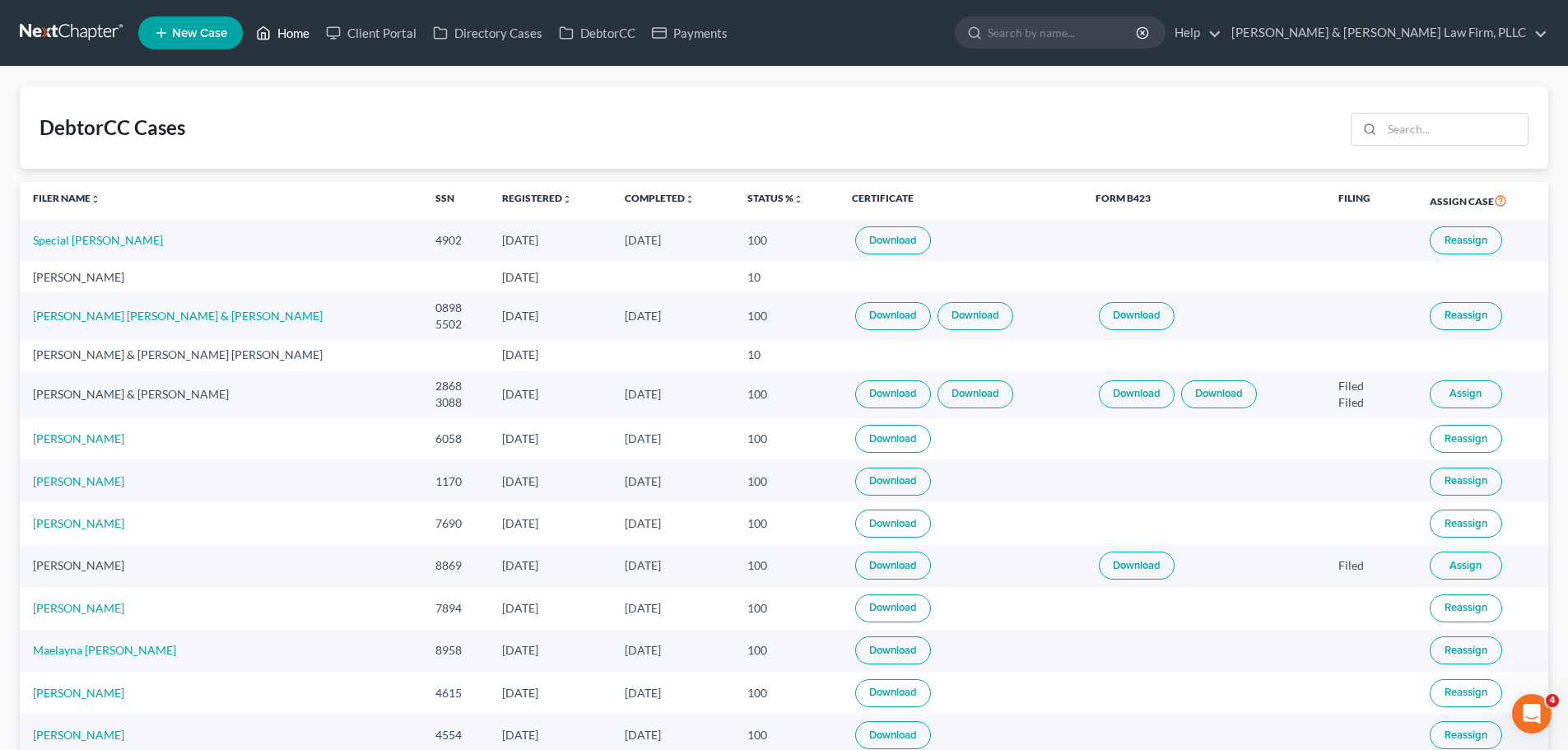
click at [272, 22] on link "Home" at bounding box center [283, 33] width 70 height 30
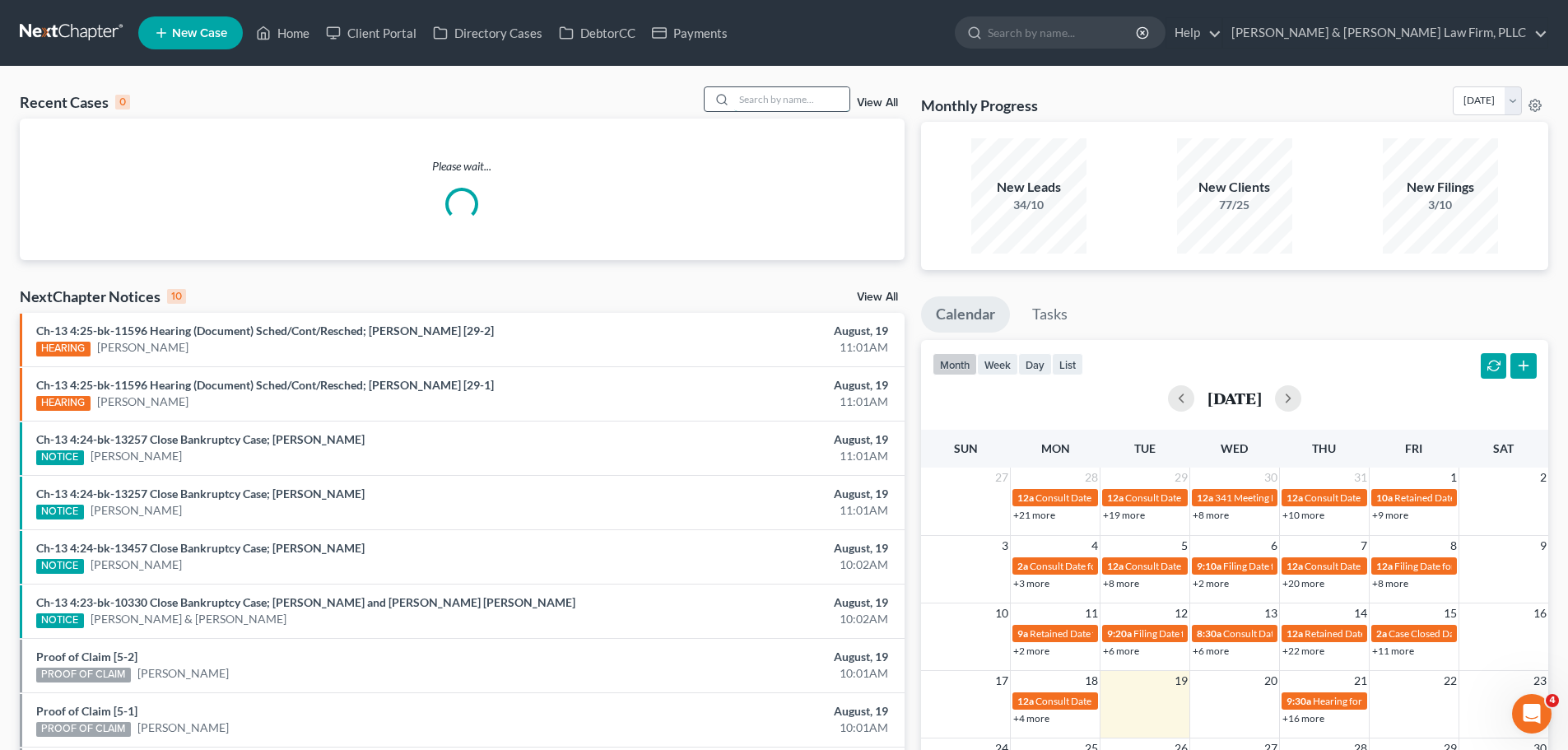
click at [832, 100] on input "search" at bounding box center [791, 100] width 115 height 24
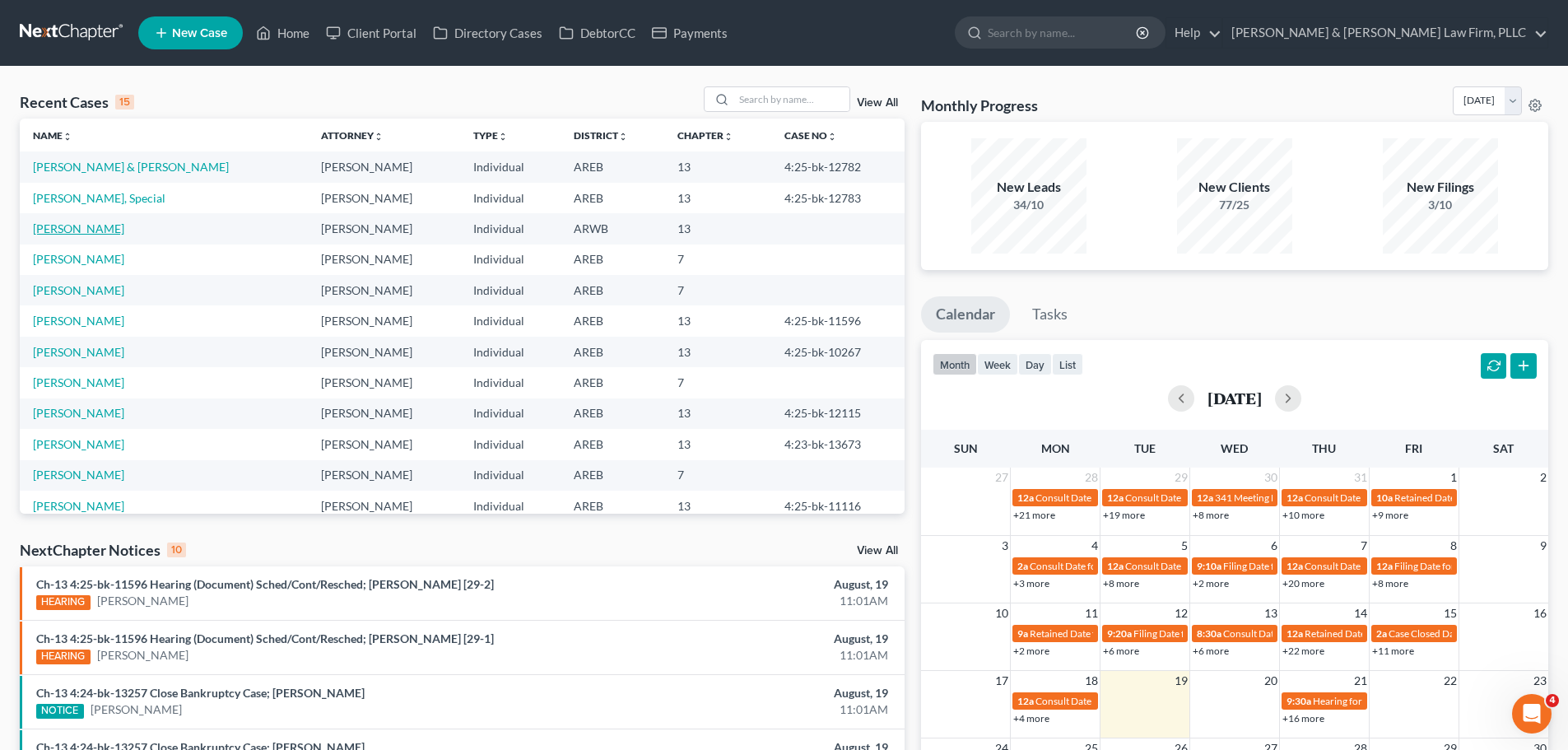
click at [82, 234] on link "[PERSON_NAME]" at bounding box center [78, 228] width 91 height 14
select select "2"
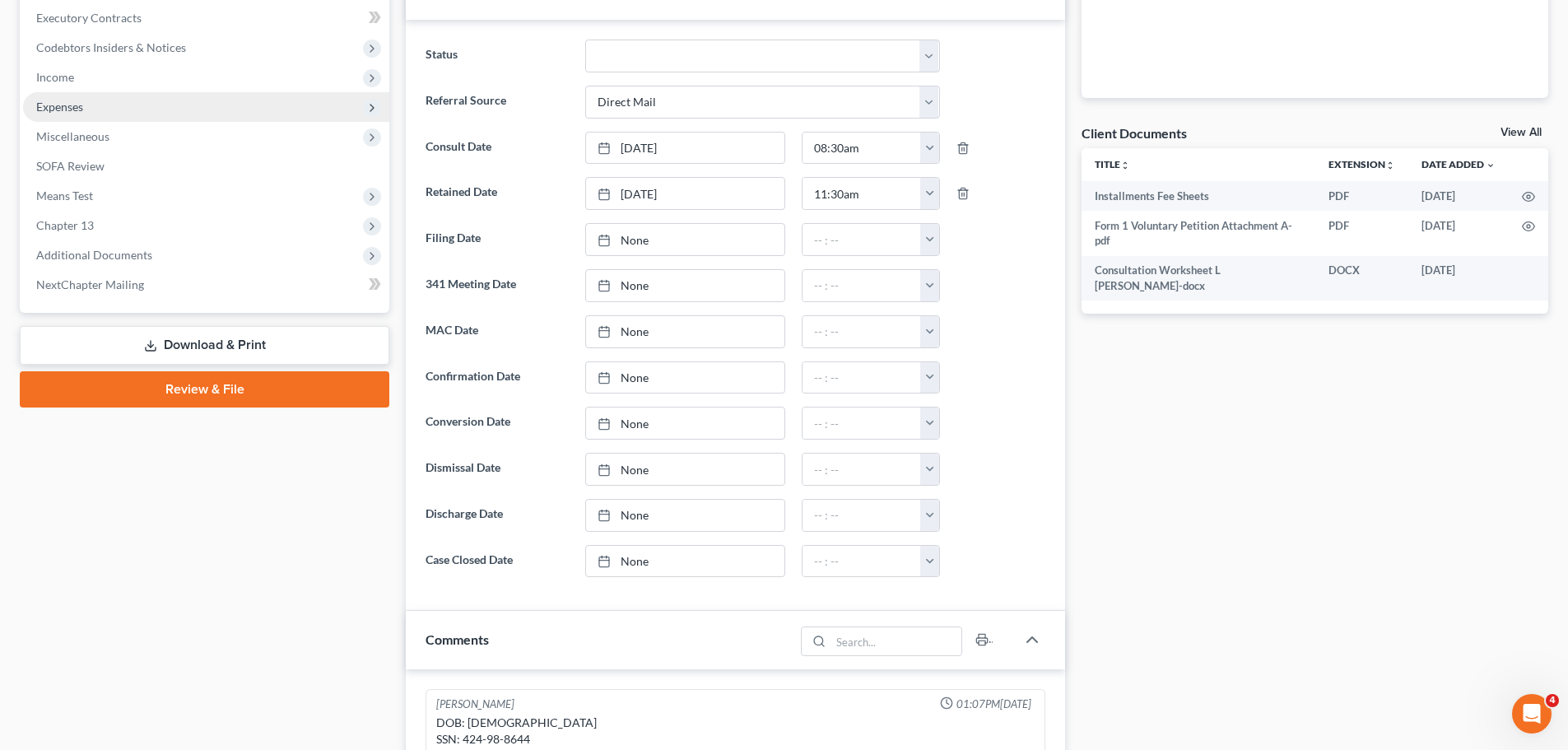
click at [200, 340] on link "Download & Print" at bounding box center [205, 345] width 370 height 39
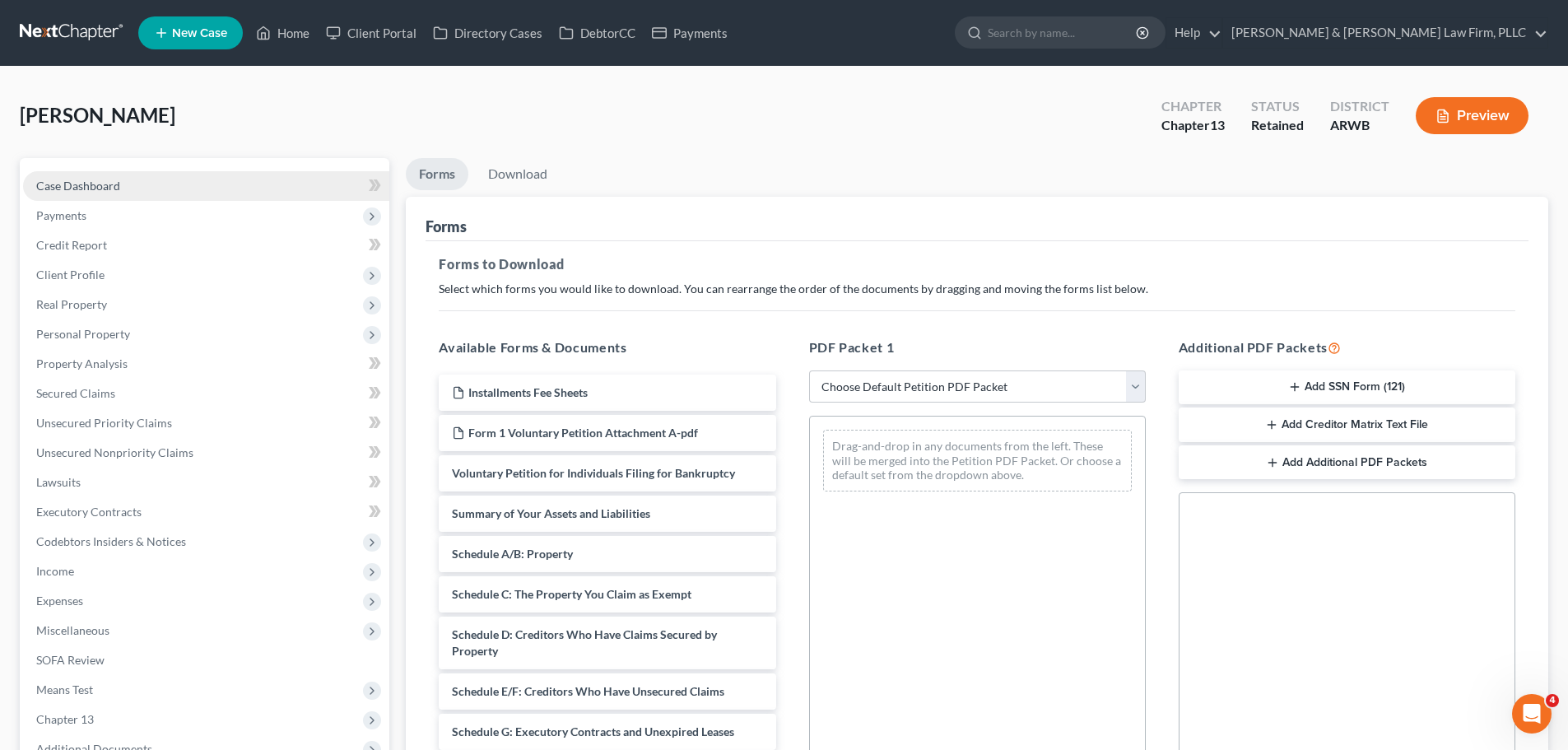
click at [118, 192] on span "Case Dashboard" at bounding box center [78, 186] width 84 height 14
select select "2"
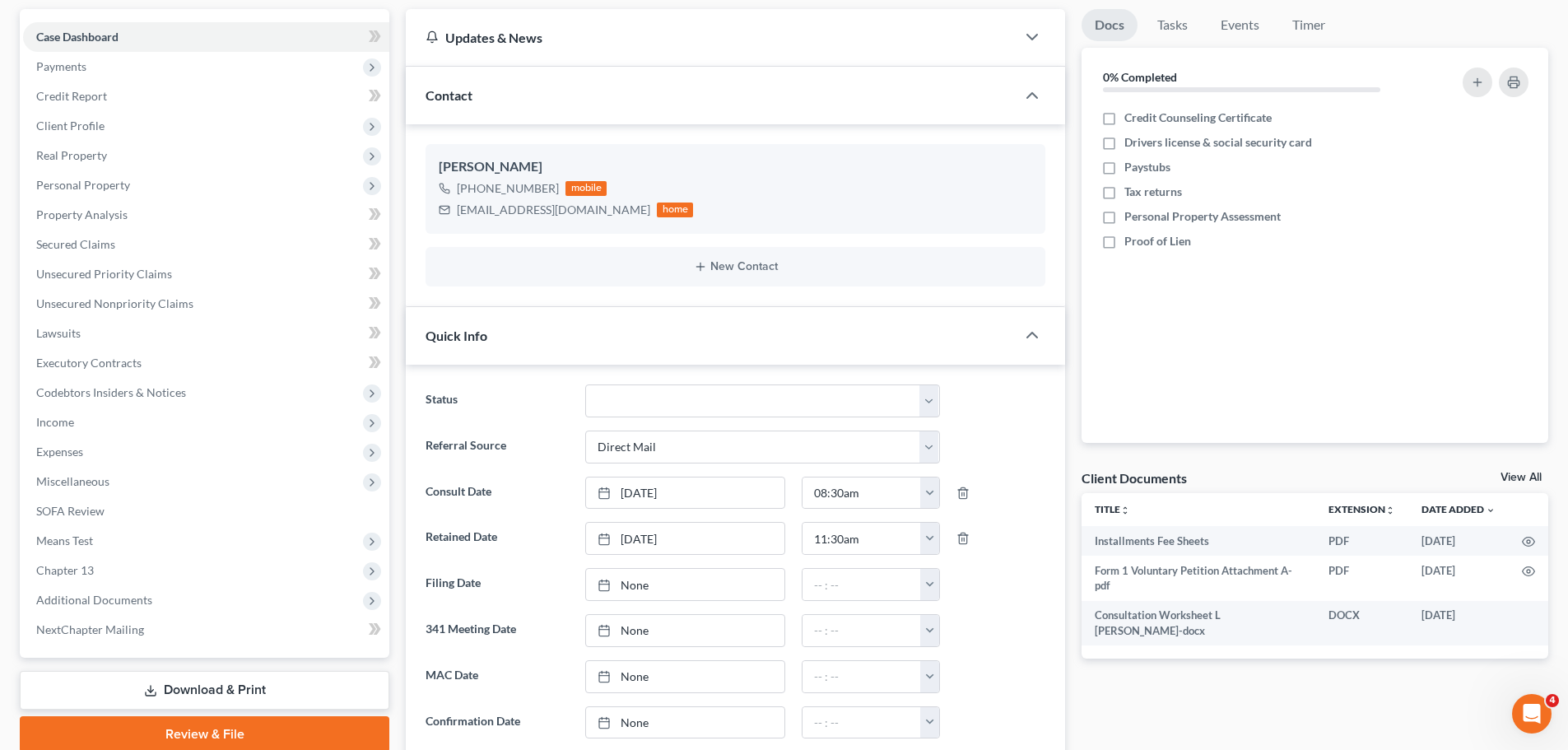
scroll to position [576, 0]
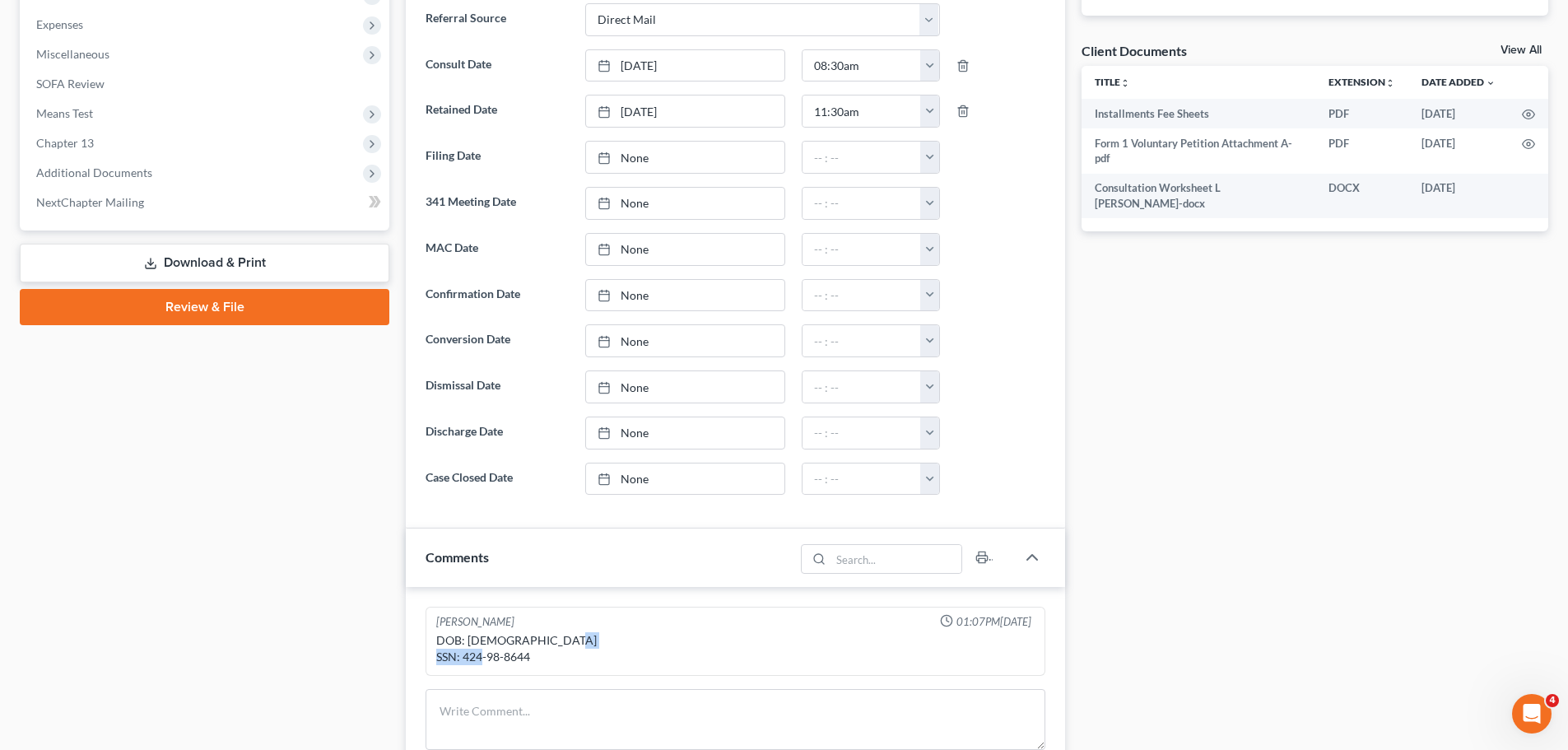
drag, startPoint x: 530, startPoint y: 657, endPoint x: 465, endPoint y: 661, distance: 65.1
click at [465, 661] on div "DOB: [DEMOGRAPHIC_DATA] SSN: 424-98-8644" at bounding box center [736, 648] width 599 height 33
copy div "424-98-8644"
click at [283, 261] on link "Download & Print" at bounding box center [205, 263] width 370 height 39
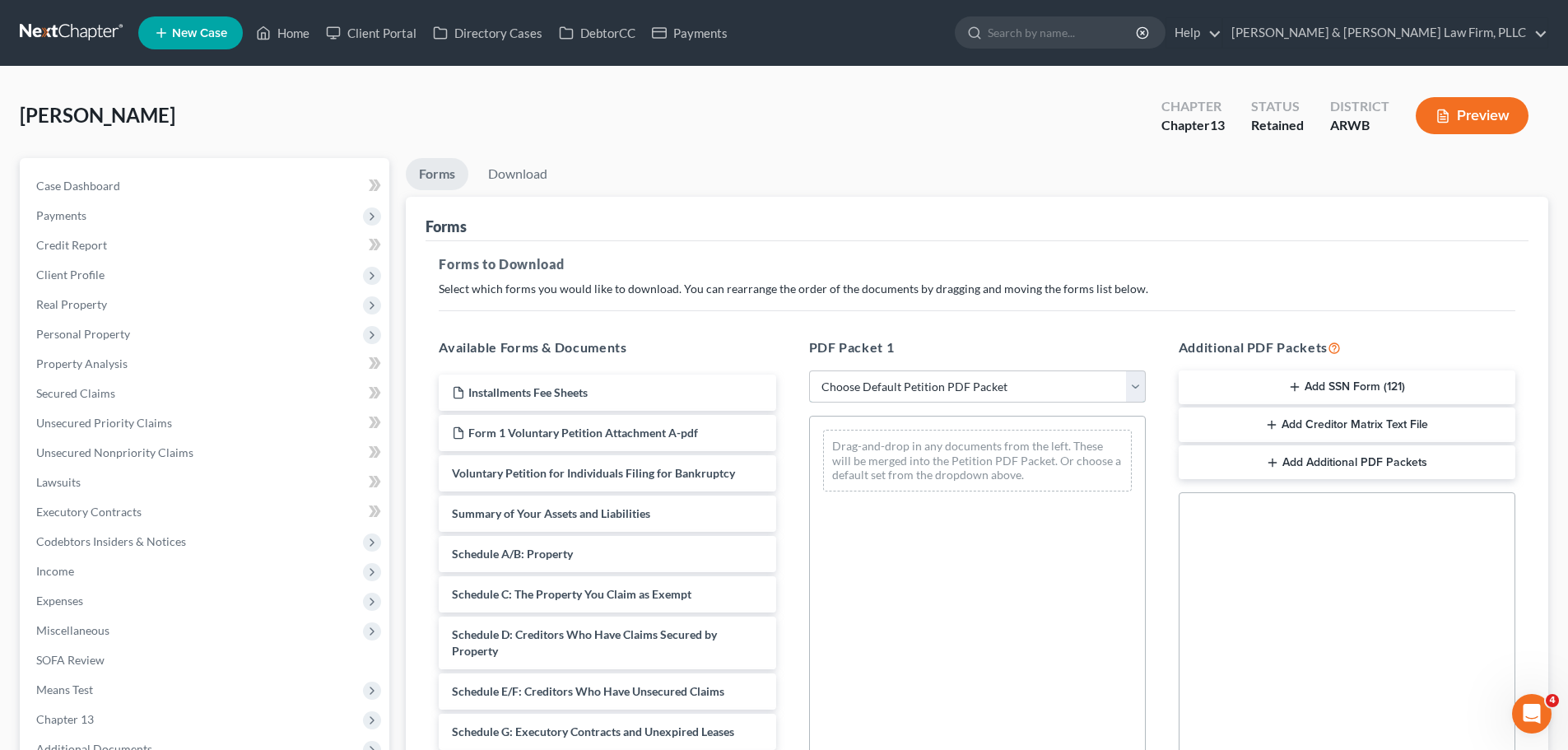
drag, startPoint x: 894, startPoint y: 381, endPoint x: 897, endPoint y: 396, distance: 15.3
click at [894, 381] on select "Choose Default Petition PDF Packet Complete Bankruptcy Petition (all forms and …" at bounding box center [977, 387] width 337 height 33
select select "0"
click at [809, 371] on select "Choose Default Petition PDF Packet Complete Bankruptcy Petition (all forms and …" at bounding box center [977, 387] width 337 height 33
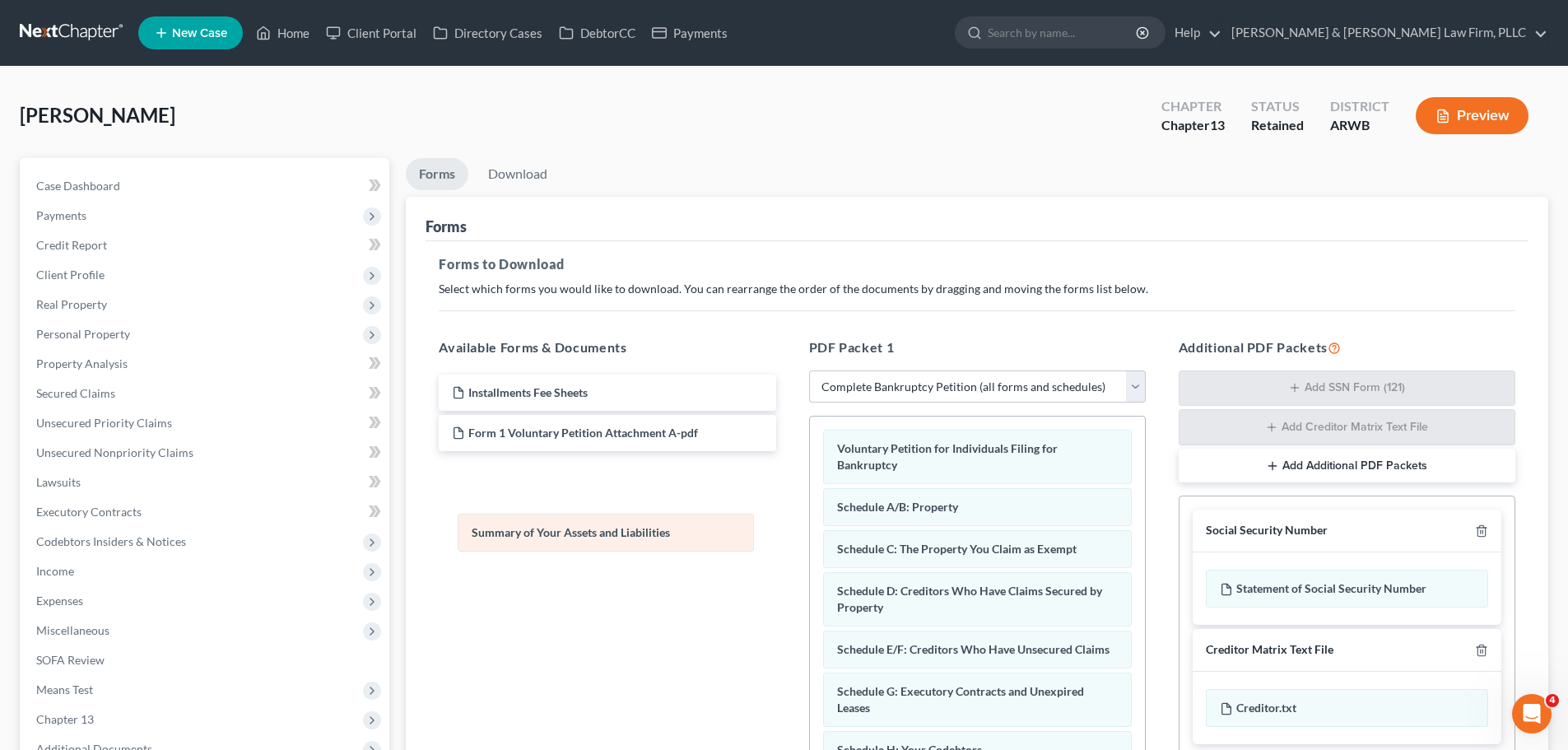
drag, startPoint x: 961, startPoint y: 514, endPoint x: 594, endPoint y: 539, distance: 367.9
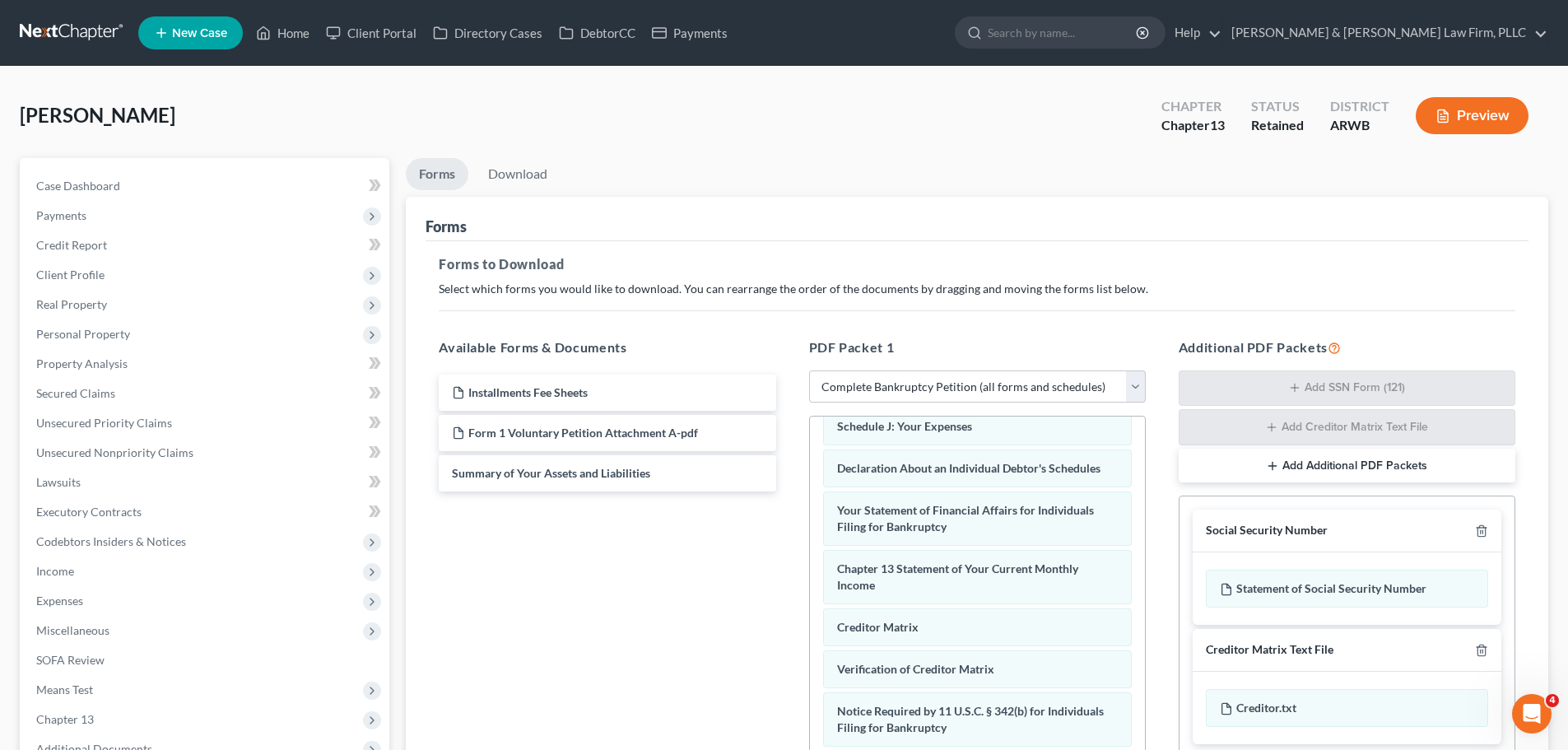
scroll to position [268, 0]
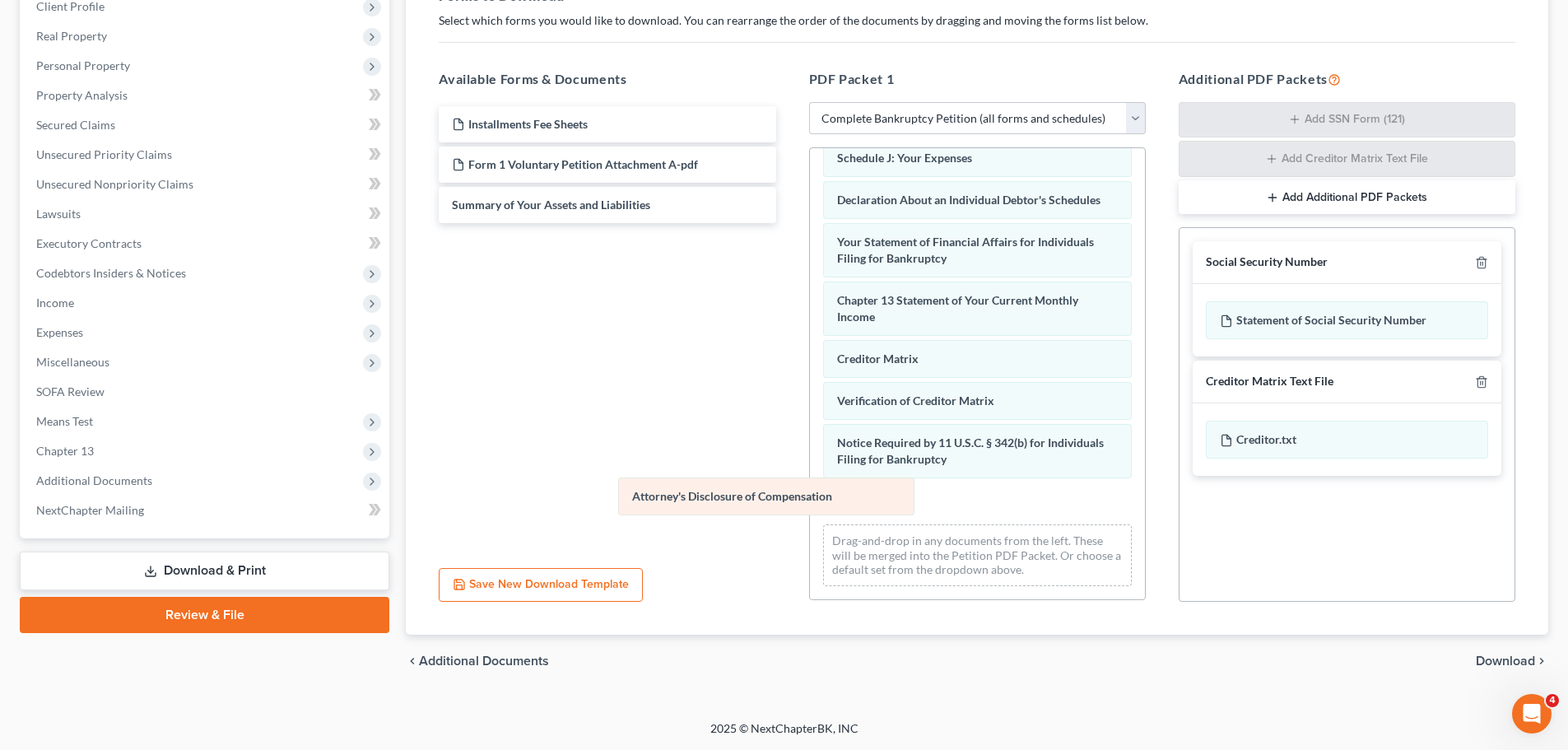
drag, startPoint x: 955, startPoint y: 510, endPoint x: 699, endPoint y: 482, distance: 257.5
click at [810, 482] on div "Attorney's Disclosure of Compensation Voluntary Petition for Individuals Filing…" at bounding box center [977, 169] width 335 height 859
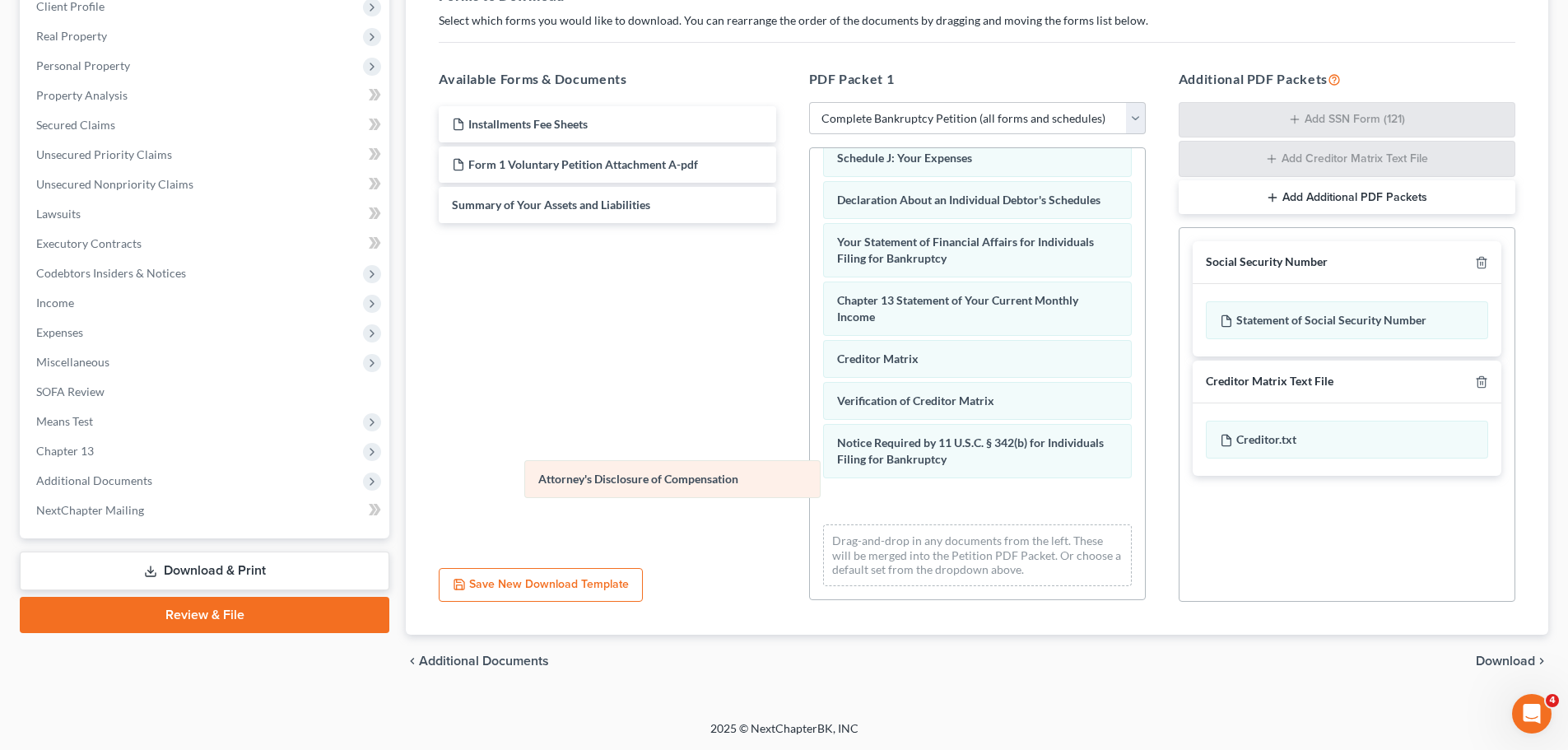
drag, startPoint x: 1045, startPoint y: 506, endPoint x: 641, endPoint y: 456, distance: 407.1
click at [810, 457] on div "Attorney's Disclosure of Compensation Voluntary Petition for Individuals Filing…" at bounding box center [977, 169] width 335 height 859
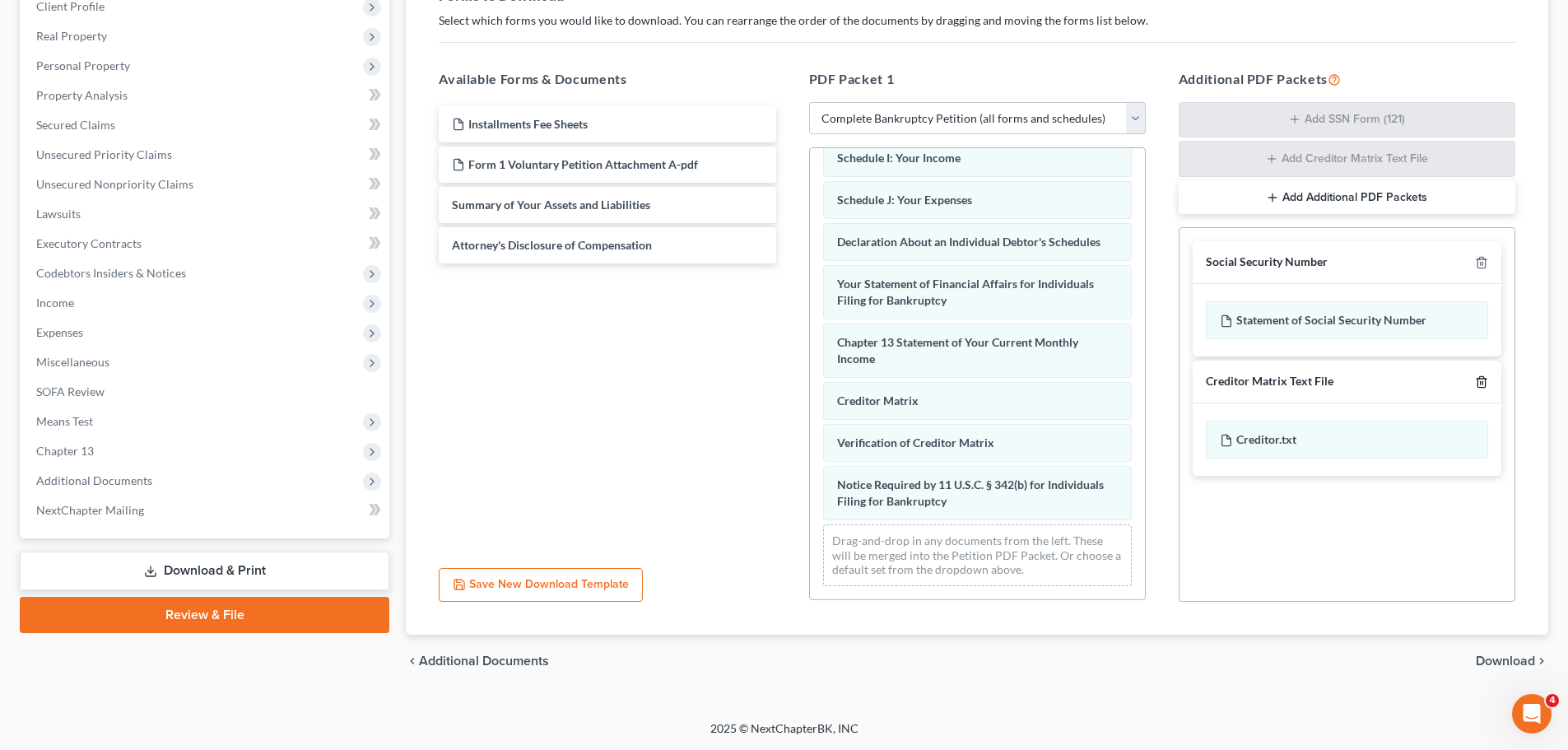
click at [1481, 385] on icon "button" at bounding box center [1481, 382] width 13 height 13
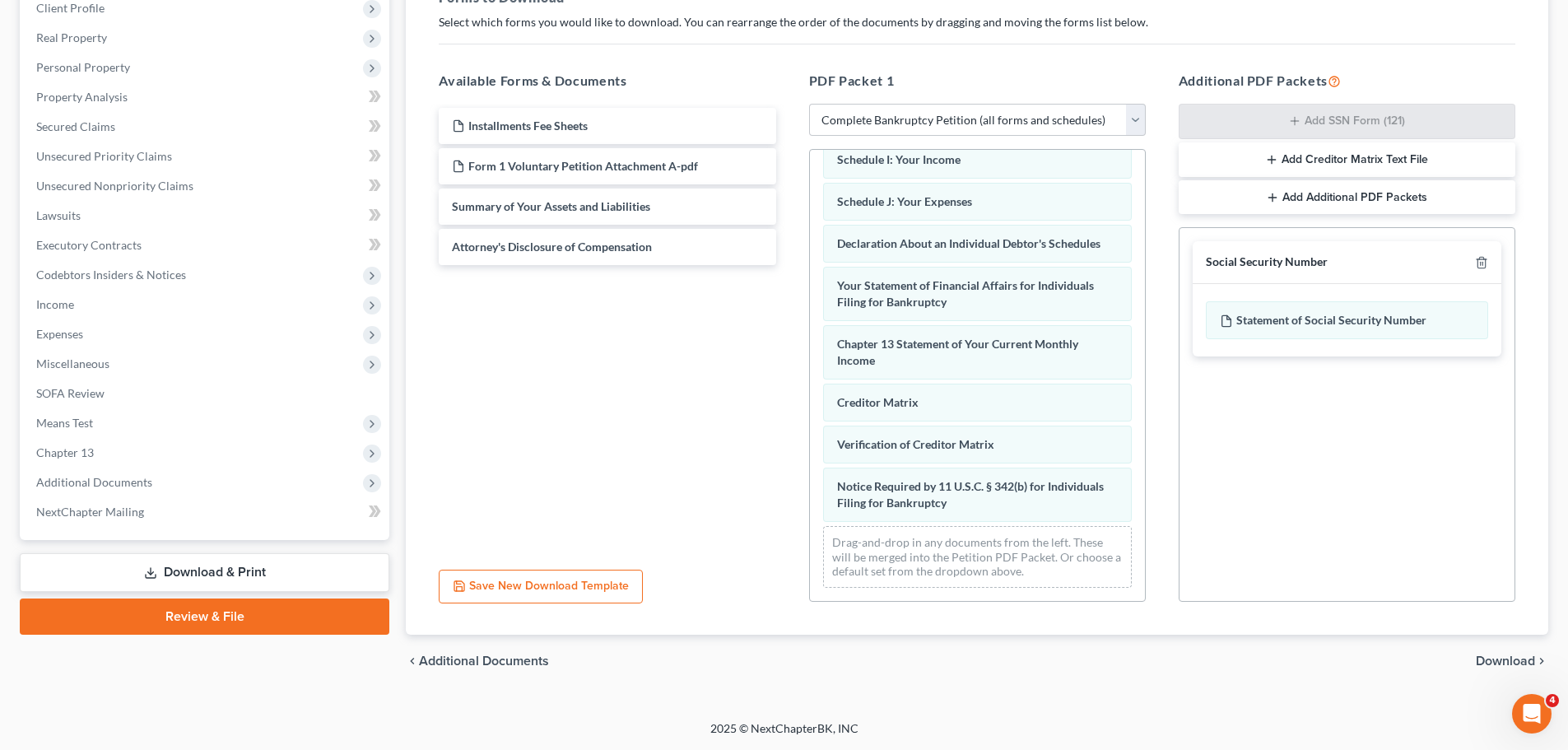
scroll to position [266, 0]
drag, startPoint x: 1512, startPoint y: 663, endPoint x: 1499, endPoint y: 655, distance: 15.3
click at [1511, 663] on span "Download" at bounding box center [1506, 661] width 59 height 13
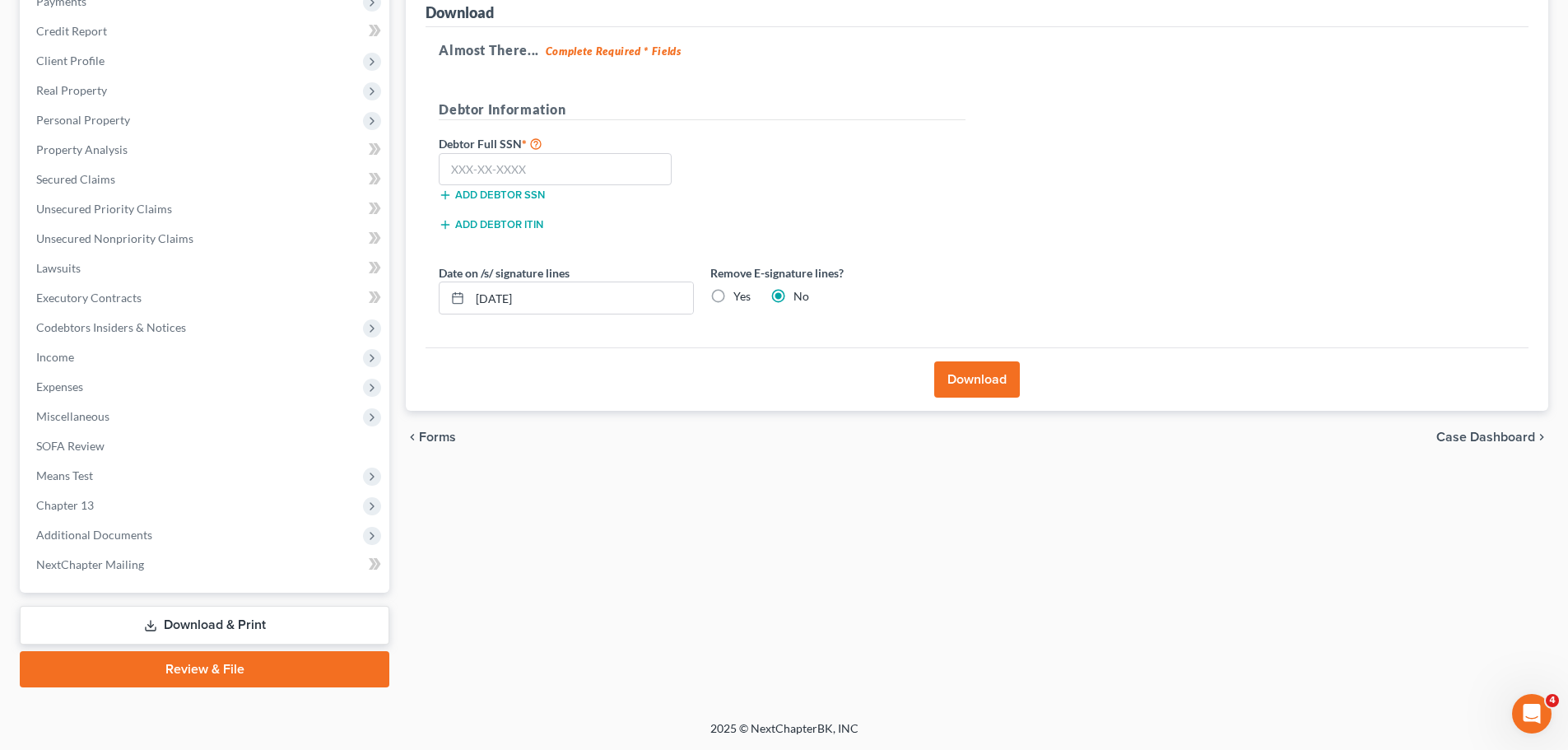
click at [733, 299] on label "Yes" at bounding box center [742, 296] width 17 height 16
click at [740, 299] on input "Yes" at bounding box center [745, 293] width 10 height 10
radio input "true"
radio input "false"
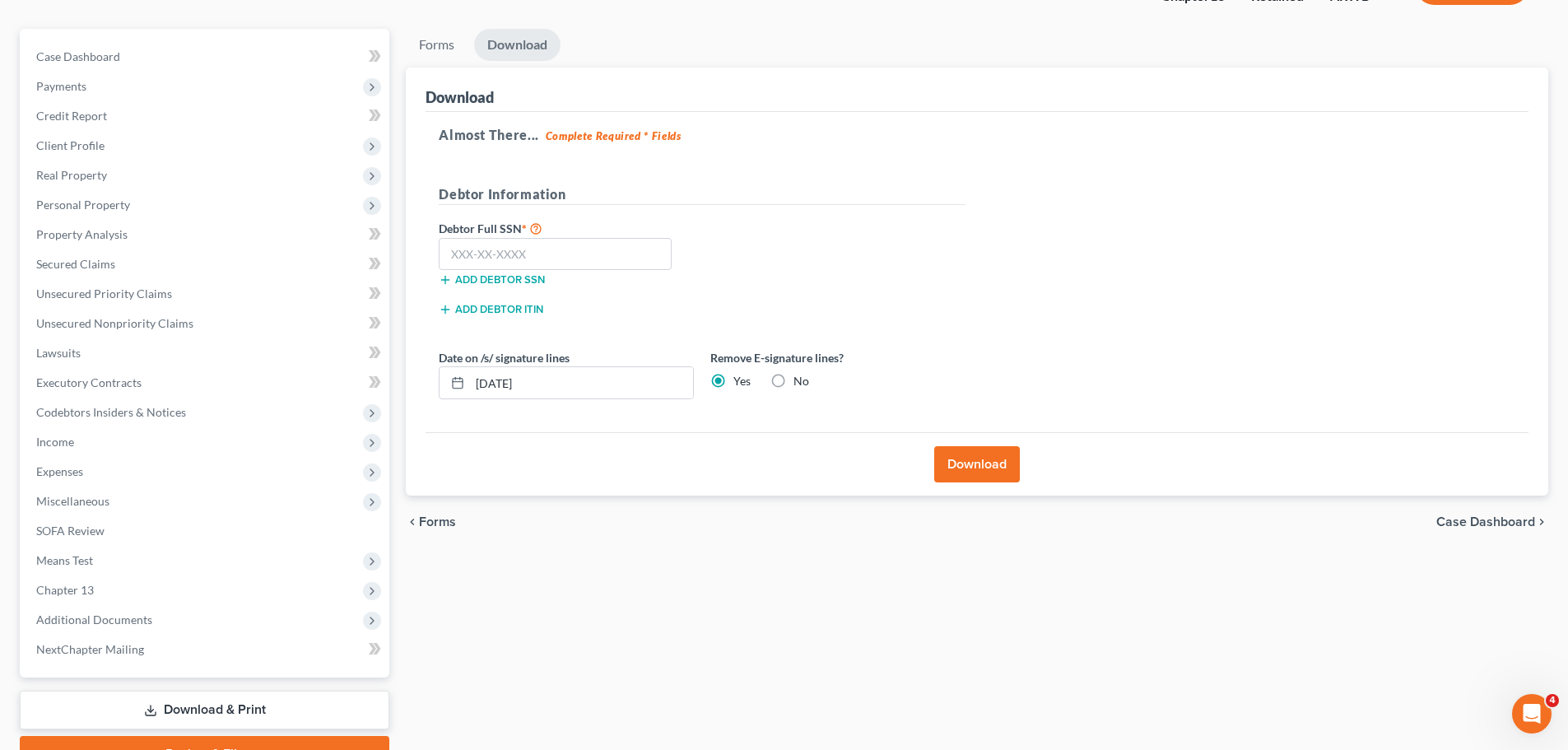
scroll to position [0, 0]
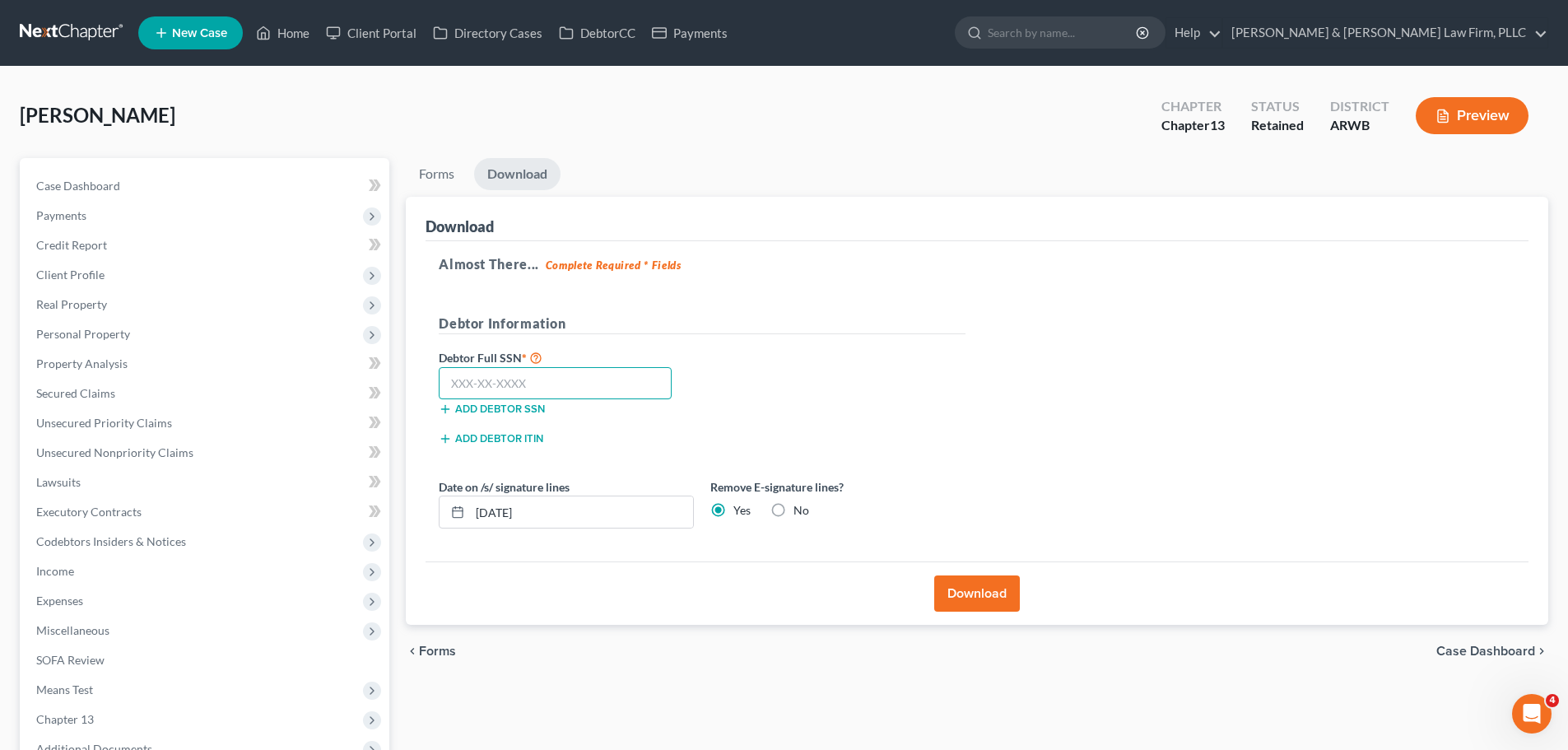
click at [549, 381] on input "text" at bounding box center [555, 384] width 233 height 33
paste input "424-98-8644"
type input "424-98-8644"
click at [966, 601] on button "Download" at bounding box center [977, 594] width 86 height 36
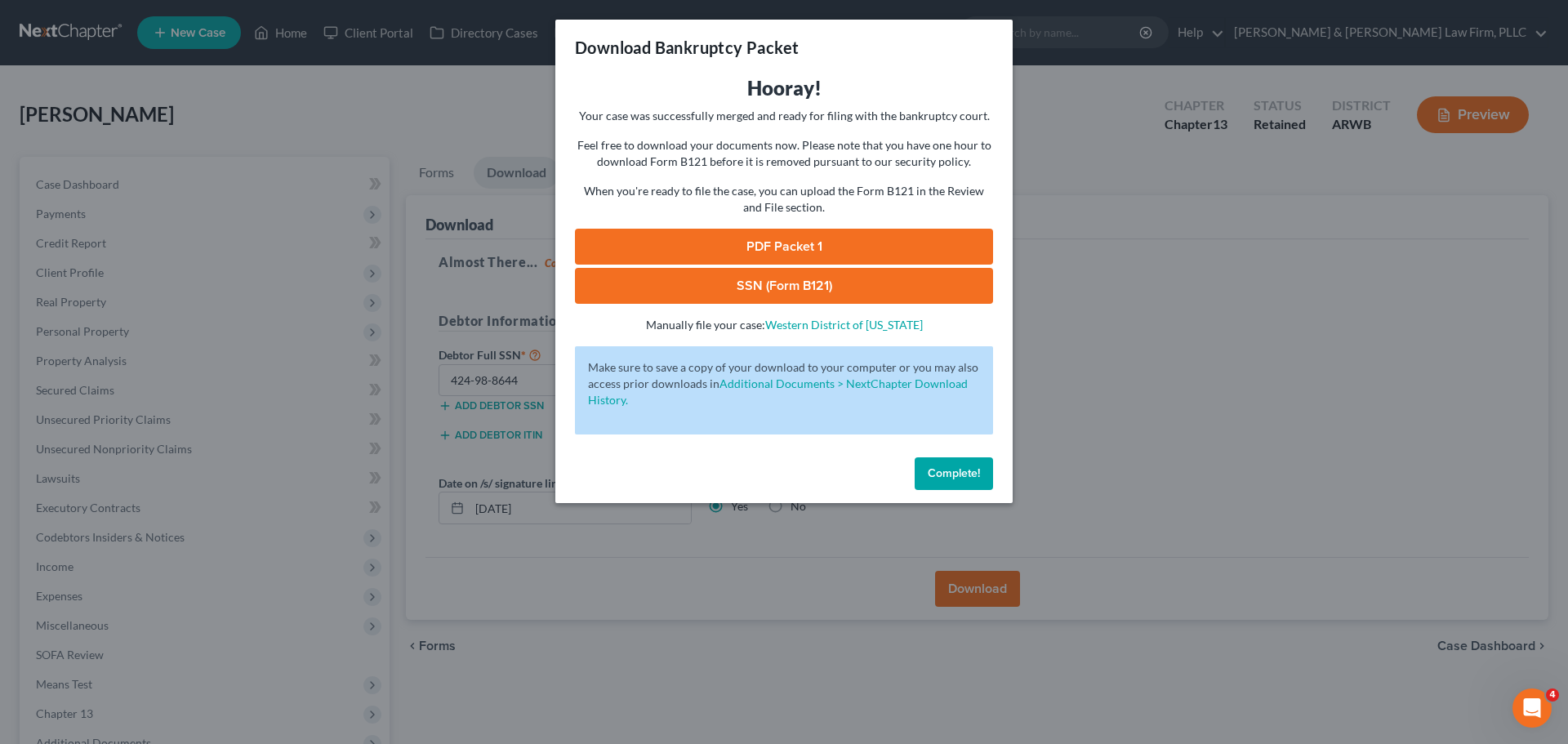
click at [722, 249] on link "PDF Packet 1" at bounding box center [784, 247] width 418 height 36
click at [807, 280] on link "SSN (Form B121)" at bounding box center [784, 286] width 418 height 36
click at [950, 473] on span "Complete!" at bounding box center [954, 474] width 53 height 14
